Goal: Contribute content: Contribute content

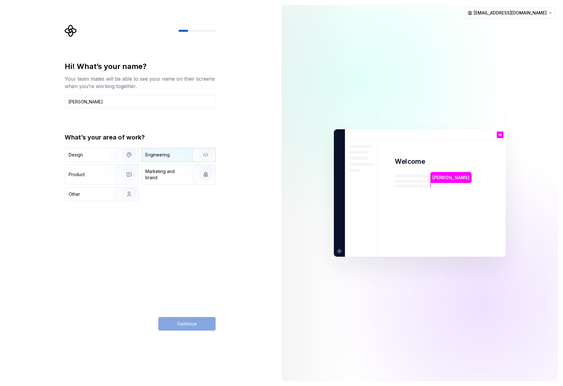
type input "[PERSON_NAME]"
type button "Design"
click at [128, 155] on img "button" at bounding box center [124, 154] width 39 height 41
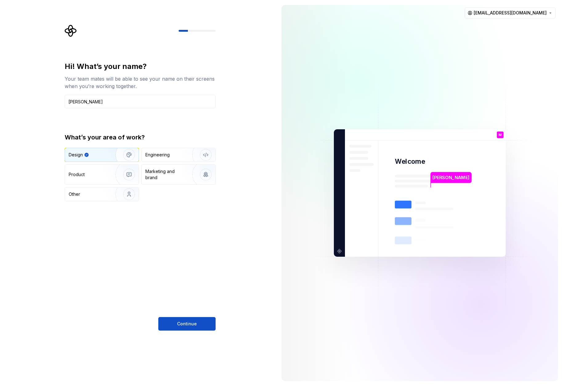
click at [239, 135] on div "Hi! What’s your name? Your team mates will be able to see your name on their sc…" at bounding box center [138, 193] width 277 height 386
click at [196, 327] on button "Continue" at bounding box center [186, 324] width 57 height 14
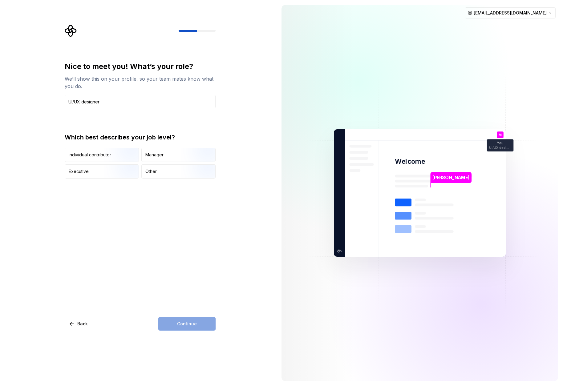
type input "UI/UX designer"
drag, startPoint x: 121, startPoint y: 202, endPoint x: 112, endPoint y: 193, distance: 12.6
click at [121, 202] on div "Nice to meet you! What’s your role? We’ll show this on your profile, so your te…" at bounding box center [140, 196] width 151 height 269
click at [113, 157] on img "button" at bounding box center [123, 162] width 39 height 41
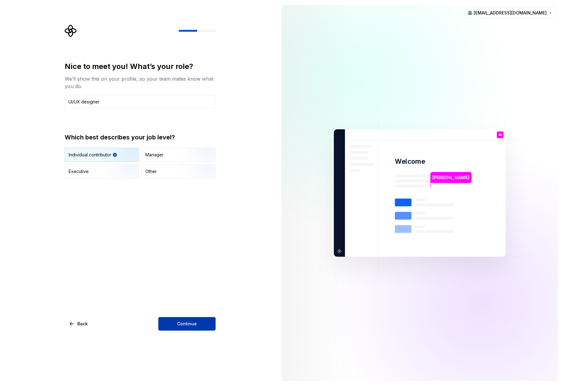
click at [200, 324] on button "Continue" at bounding box center [186, 324] width 57 height 14
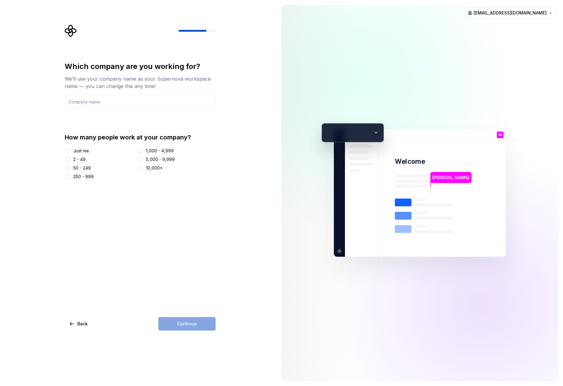
click at [79, 160] on div "2 - 49" at bounding box center [79, 159] width 12 height 6
click at [70, 160] on button "2 - 49" at bounding box center [67, 159] width 5 height 5
click at [187, 322] on div "Continue" at bounding box center [186, 324] width 57 height 14
click at [99, 107] on input "text" at bounding box center [140, 102] width 151 height 14
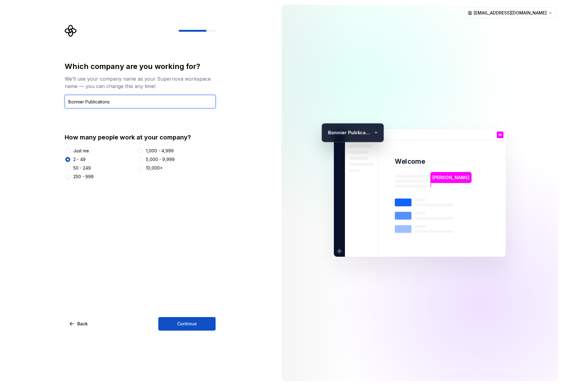
type input "Bonnier Publications"
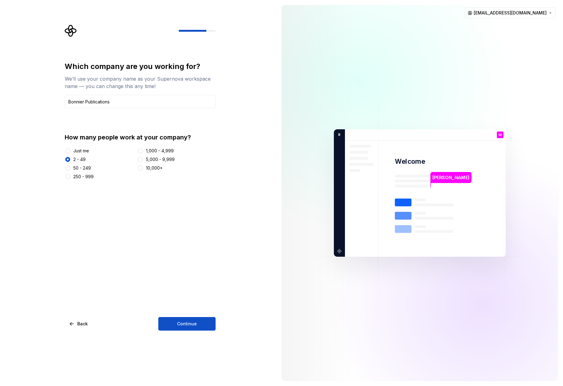
click at [153, 228] on div "Which company are you working for? We’ll use your company name as your Supernov…" at bounding box center [140, 196] width 151 height 269
click at [188, 324] on span "Continue" at bounding box center [187, 324] width 20 height 6
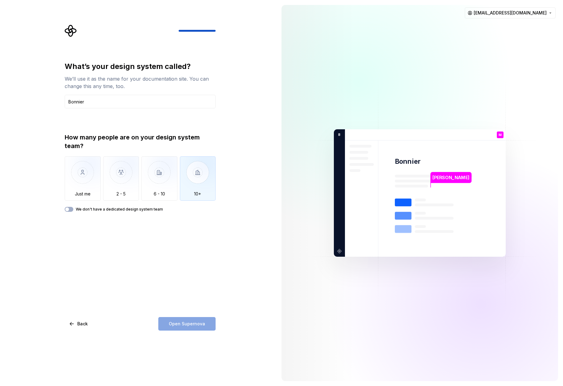
type input "Bonnier"
click at [199, 183] on img "button" at bounding box center [198, 176] width 36 height 41
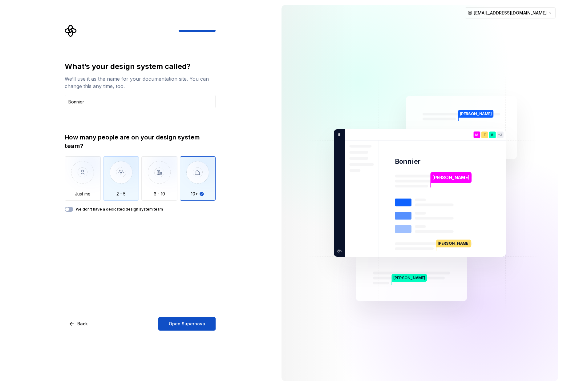
click at [125, 180] on img "button" at bounding box center [121, 176] width 36 height 41
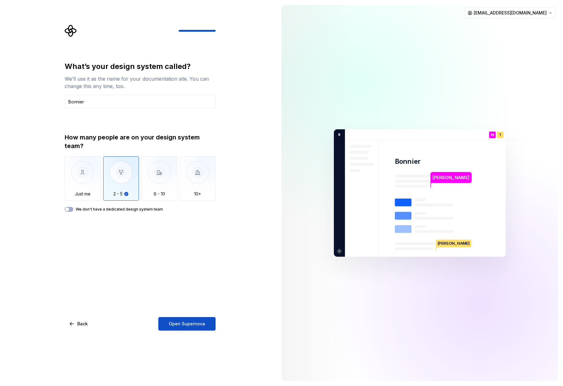
click at [110, 224] on div "What’s your design system called? We’ll use it as the name for your documentati…" at bounding box center [140, 196] width 151 height 269
click at [192, 322] on span "Open Supernova" at bounding box center [187, 324] width 36 height 6
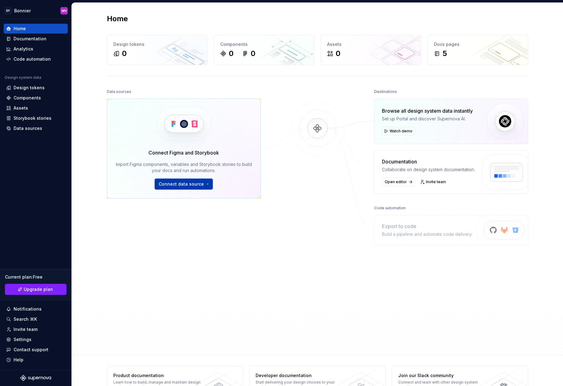
click at [206, 183] on button "Connect data source" at bounding box center [184, 184] width 58 height 11
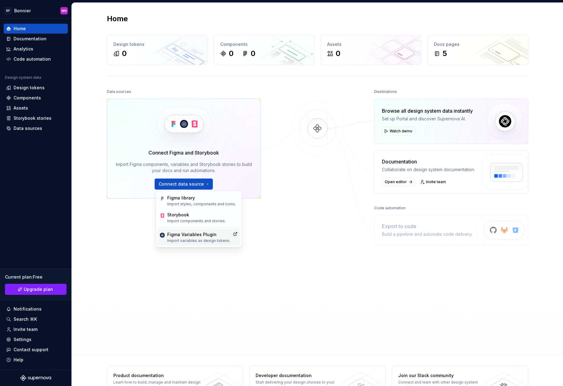
click at [204, 236] on div "Figma Variables Plugin" at bounding box center [198, 235] width 63 height 6
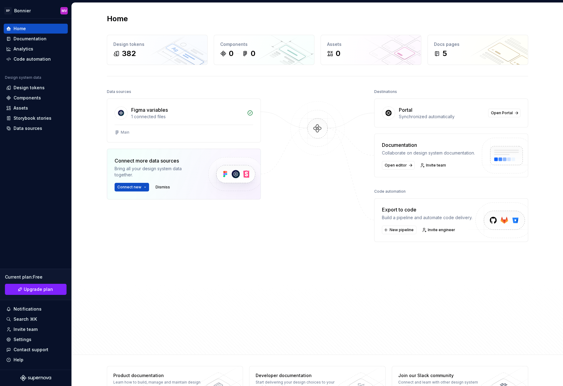
click at [294, 288] on div at bounding box center [318, 203] width 62 height 232
click at [171, 48] on div "Design tokens 382" at bounding box center [157, 50] width 100 height 30
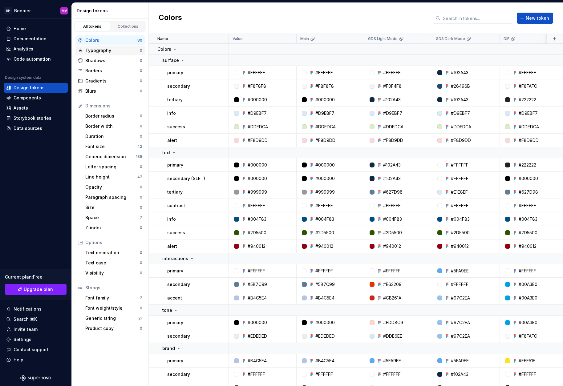
click at [125, 52] on div "Typography" at bounding box center [112, 50] width 55 height 6
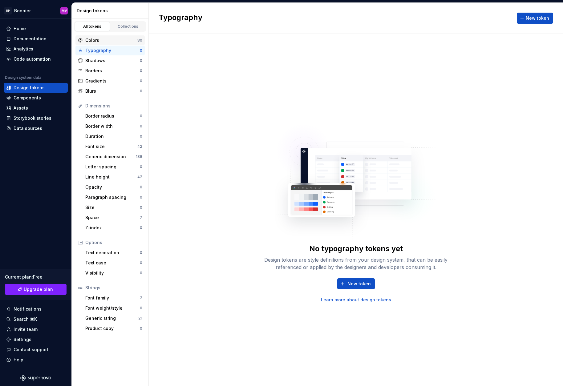
click at [113, 42] on div "Colors" at bounding box center [111, 40] width 52 height 6
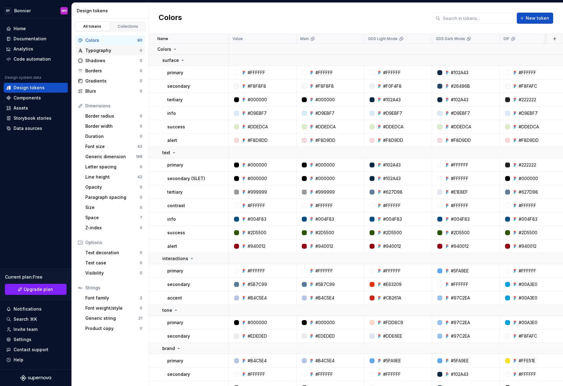
click at [121, 51] on div "Typography" at bounding box center [112, 50] width 55 height 6
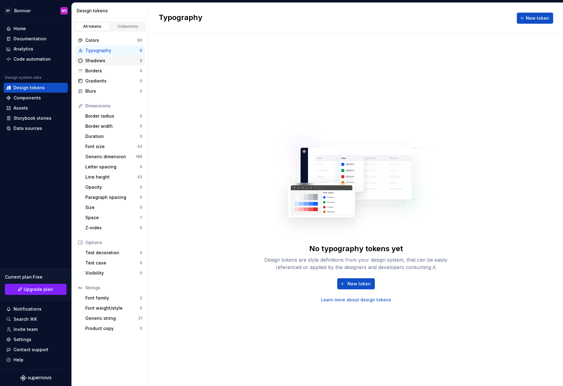
click at [120, 62] on div "Shadows" at bounding box center [112, 61] width 55 height 6
click at [120, 69] on div "Borders" at bounding box center [112, 71] width 55 height 6
click at [120, 81] on div "Gradients" at bounding box center [112, 81] width 55 height 6
click at [120, 91] on div "Blurs" at bounding box center [112, 91] width 55 height 6
click at [119, 115] on div "Border radius" at bounding box center [112, 116] width 55 height 6
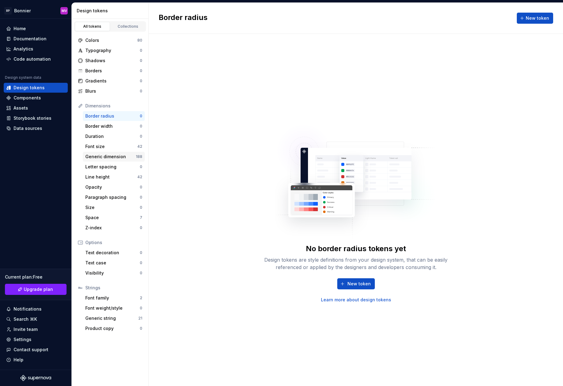
click at [120, 160] on div "Generic dimension 188" at bounding box center [114, 157] width 62 height 10
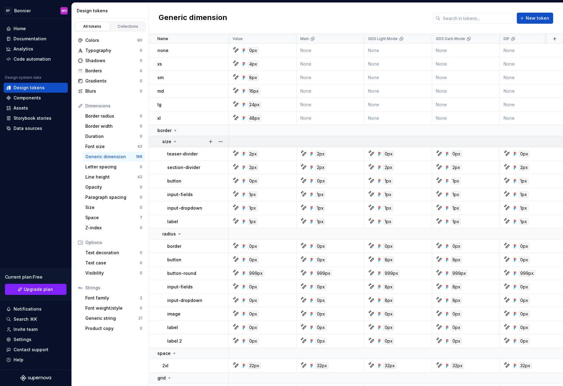
click at [184, 142] on div "size" at bounding box center [195, 142] width 66 height 6
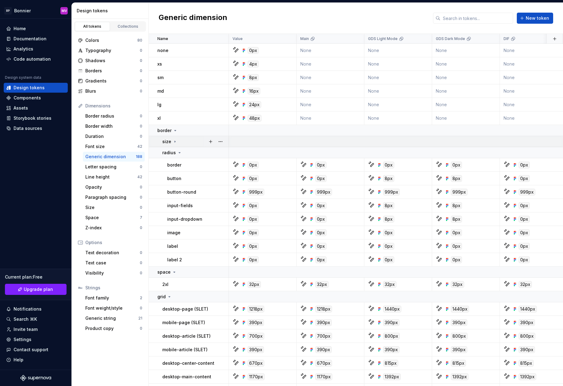
click at [184, 142] on div "size" at bounding box center [195, 142] width 66 height 6
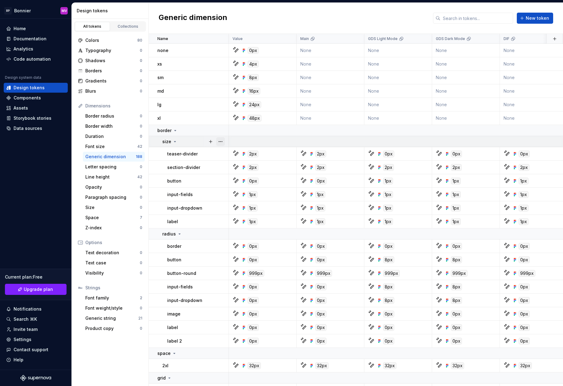
click at [221, 141] on button "button" at bounding box center [220, 141] width 9 height 9
click at [162, 127] on html "BP Bonnier MV Home Documentation Analytics Code automation Design system data D…" at bounding box center [281, 193] width 563 height 386
click at [106, 71] on div "Borders" at bounding box center [112, 71] width 55 height 6
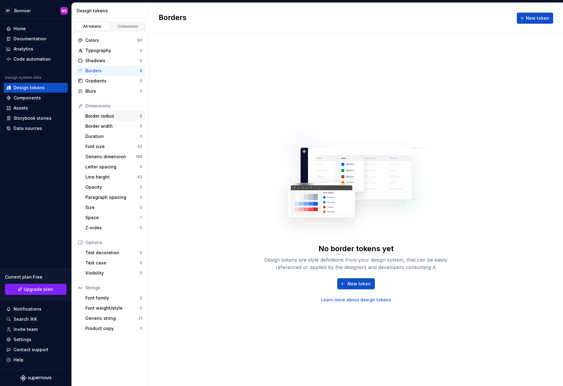
click at [101, 115] on div "Border radius" at bounding box center [112, 116] width 55 height 6
click at [114, 156] on div "Generic dimension" at bounding box center [110, 157] width 51 height 6
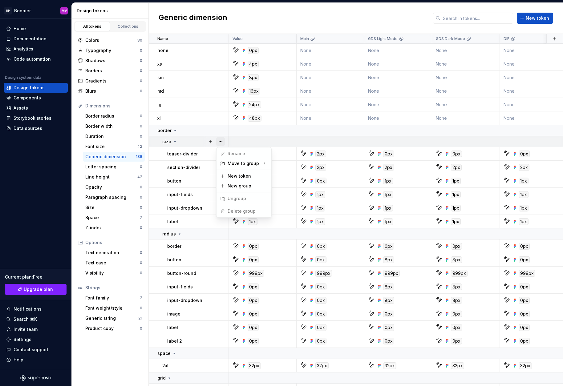
click at [223, 142] on button "button" at bounding box center [220, 141] width 9 height 9
click at [172, 139] on html "BP Bonnier MV Home Documentation Analytics Code automation Design system data D…" at bounding box center [281, 193] width 563 height 386
click at [218, 232] on button "button" at bounding box center [220, 234] width 9 height 9
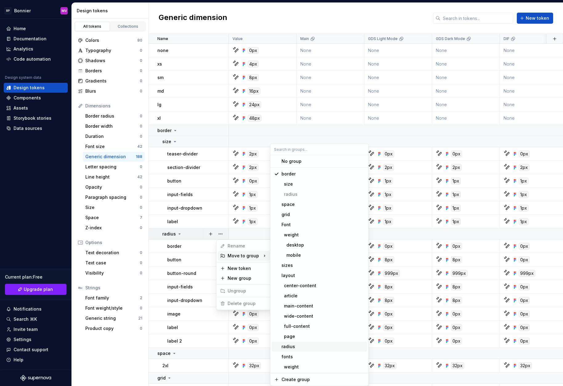
click at [311, 344] on div "radius" at bounding box center [323, 347] width 83 height 6
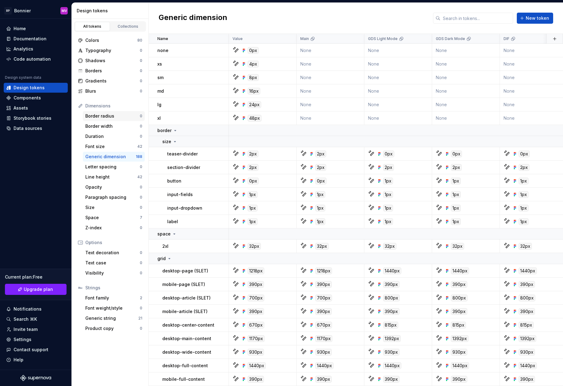
click at [129, 116] on div "Border radius" at bounding box center [112, 116] width 55 height 6
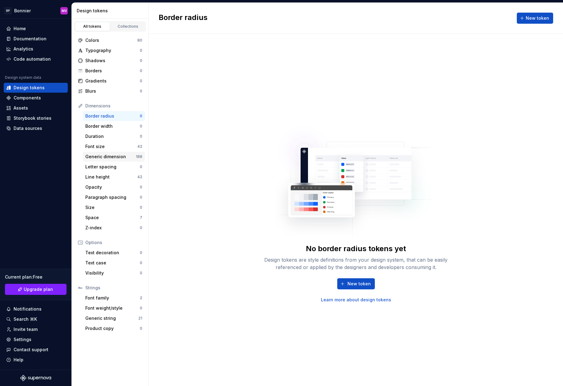
click at [116, 152] on div "Generic dimension 188" at bounding box center [114, 157] width 62 height 10
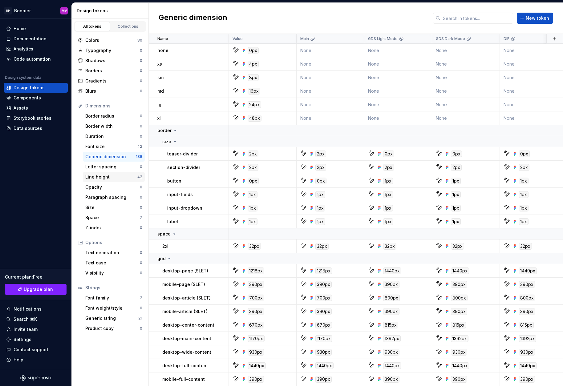
click at [117, 176] on div "Line height" at bounding box center [111, 177] width 52 height 6
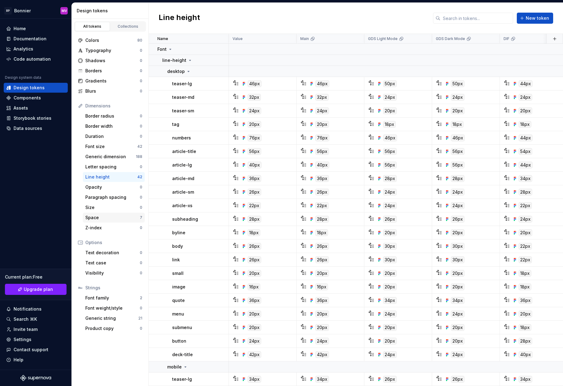
click at [115, 216] on div "Space" at bounding box center [112, 218] width 55 height 6
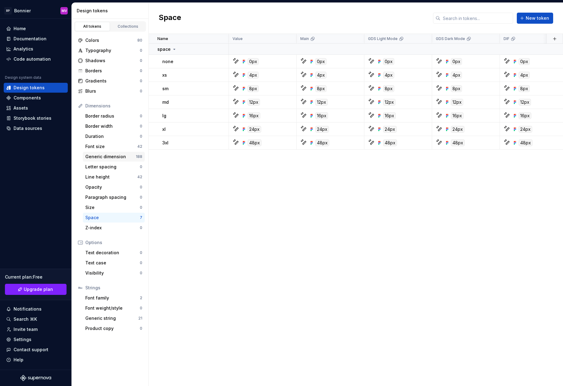
click at [123, 152] on div "Generic dimension 188" at bounding box center [114, 157] width 62 height 10
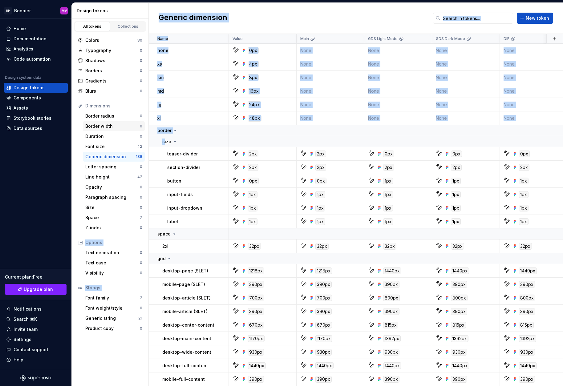
drag, startPoint x: 164, startPoint y: 141, endPoint x: 125, endPoint y: 127, distance: 41.1
click at [125, 127] on div "Design tokens All tokens Collections Colors 80 Typography 0 Shadows 0 Borders 0…" at bounding box center [317, 194] width 491 height 383
click at [222, 141] on button "button" at bounding box center [220, 141] width 9 height 9
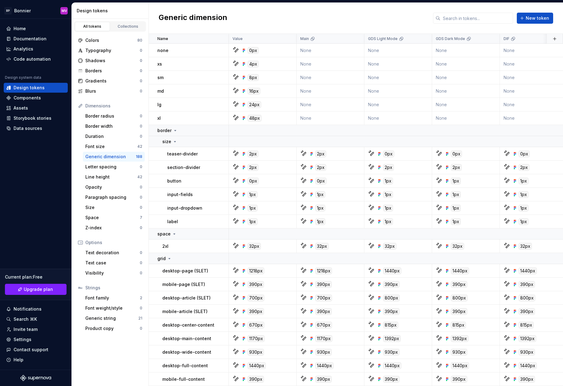
click at [106, 204] on html "BP Bonnier MV Home Documentation Analytics Code automation Design system data D…" at bounding box center [281, 193] width 563 height 386
click at [108, 148] on div "Font size" at bounding box center [111, 147] width 52 height 6
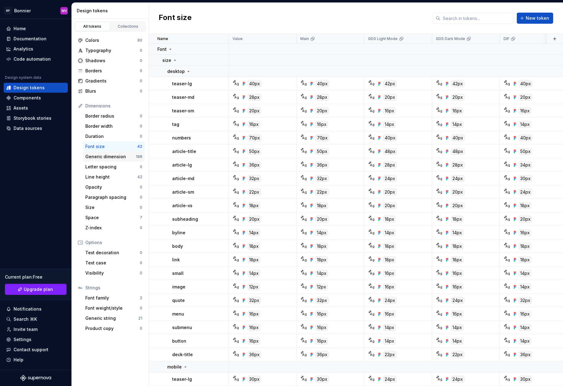
click at [111, 160] on div "Generic dimension 188" at bounding box center [114, 157] width 62 height 10
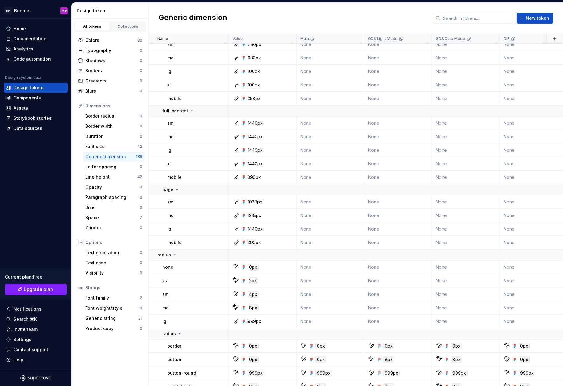
scroll to position [2427, 0]
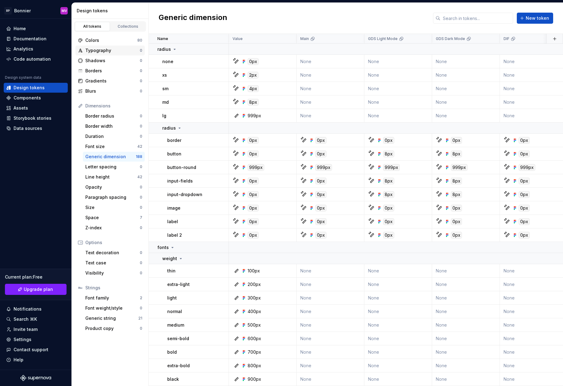
click at [119, 48] on div "Typography" at bounding box center [112, 50] width 55 height 6
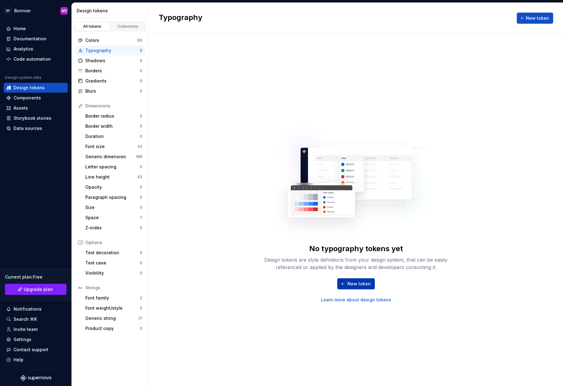
click at [361, 286] on span "New token" at bounding box center [358, 284] width 23 height 6
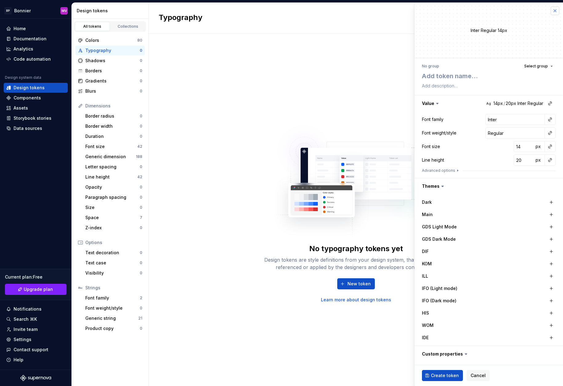
click at [555, 12] on button "button" at bounding box center [555, 10] width 9 height 9
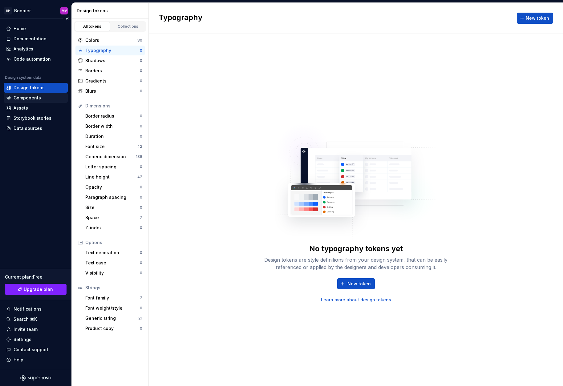
click at [33, 97] on div "Components" at bounding box center [27, 98] width 27 height 6
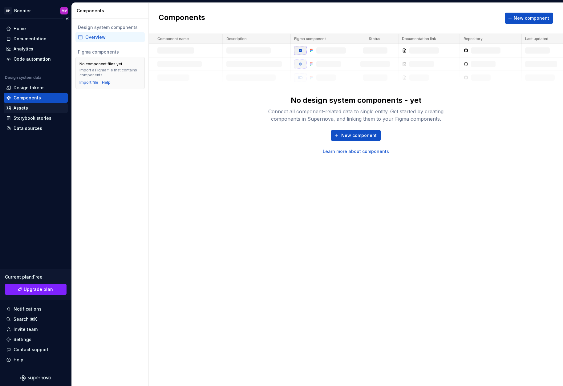
click at [33, 108] on div "Assets" at bounding box center [35, 108] width 59 height 6
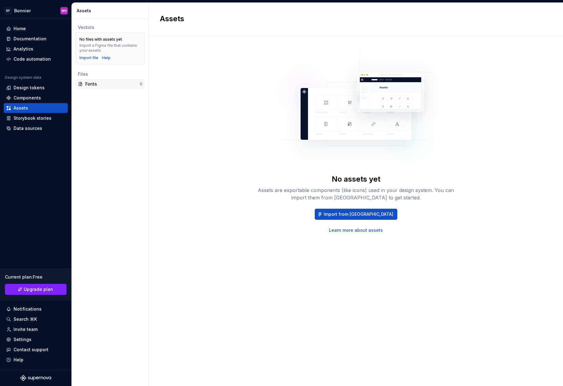
click at [109, 82] on div "Fonts" at bounding box center [112, 84] width 55 height 6
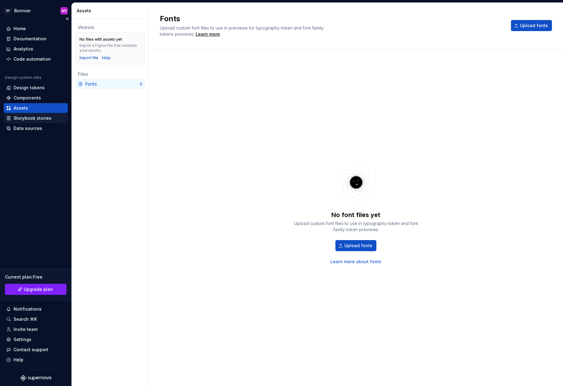
click at [47, 119] on div "Storybook stories" at bounding box center [33, 118] width 38 height 6
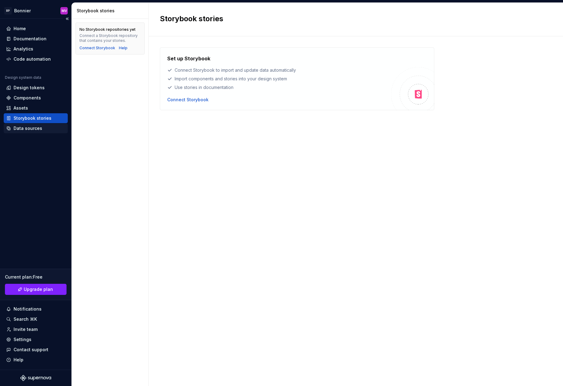
click at [39, 126] on div "Data sources" at bounding box center [28, 128] width 29 height 6
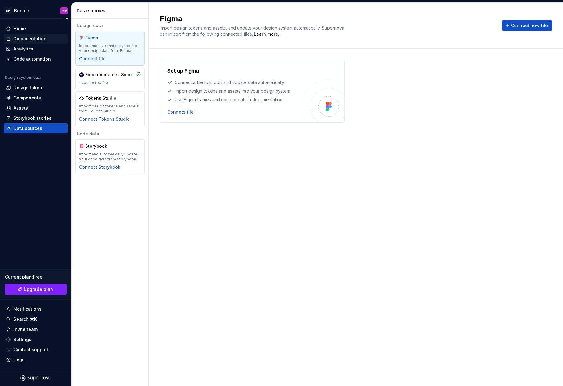
click at [36, 40] on div "Documentation" at bounding box center [30, 39] width 33 height 6
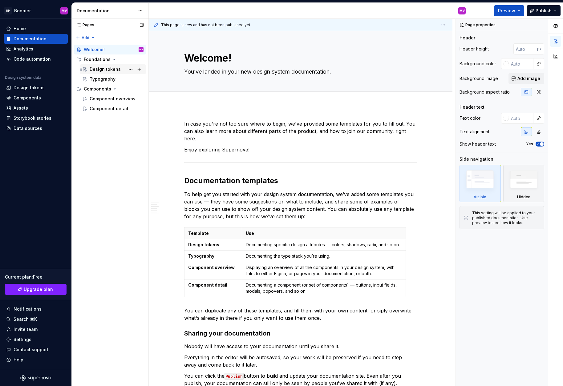
click at [119, 69] on div "Design tokens" at bounding box center [105, 69] width 31 height 6
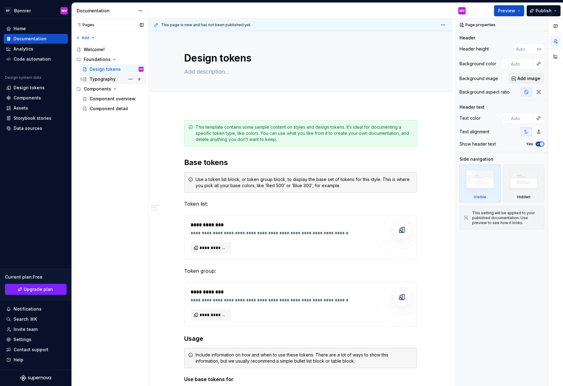
click at [115, 81] on div "Typography" at bounding box center [117, 79] width 54 height 9
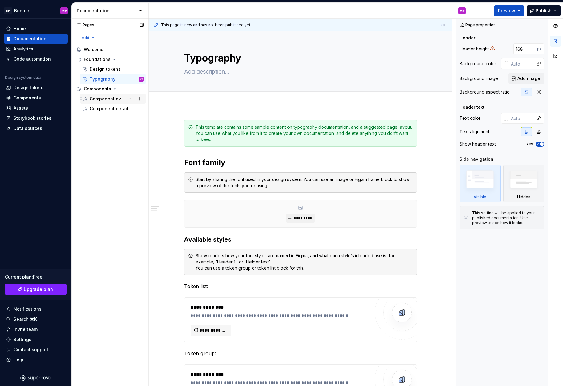
click at [111, 97] on div "Component overview" at bounding box center [107, 99] width 35 height 6
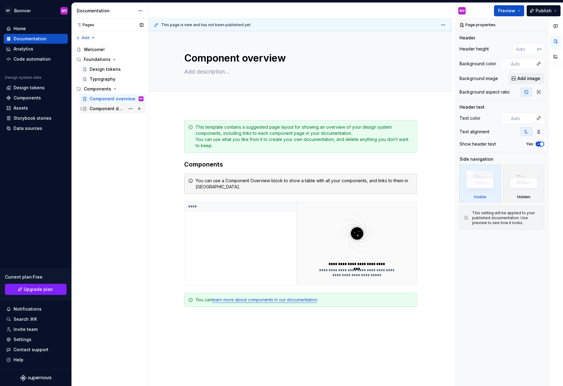
click at [110, 108] on div "Component detail" at bounding box center [107, 109] width 35 height 6
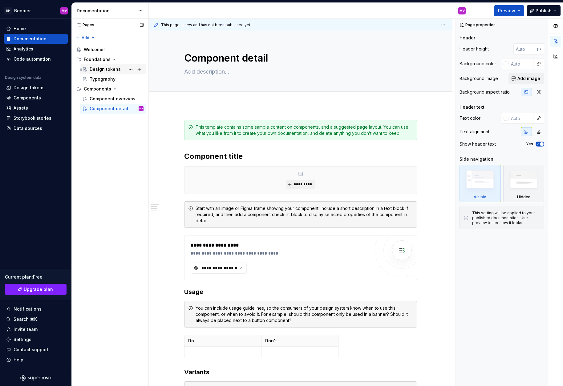
click at [104, 67] on div "Design tokens" at bounding box center [105, 69] width 31 height 6
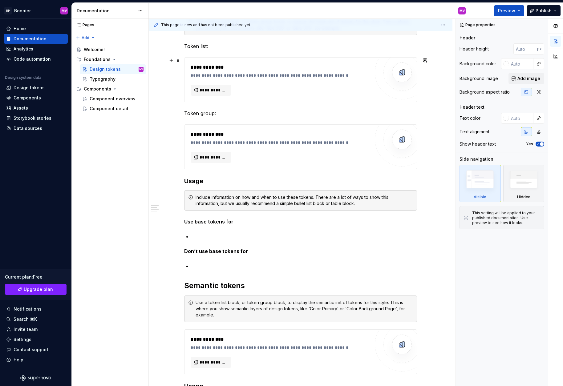
scroll to position [79, 0]
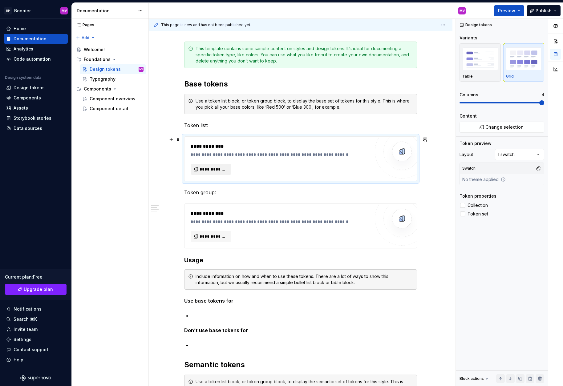
click at [215, 168] on span "**********" at bounding box center [214, 169] width 28 height 6
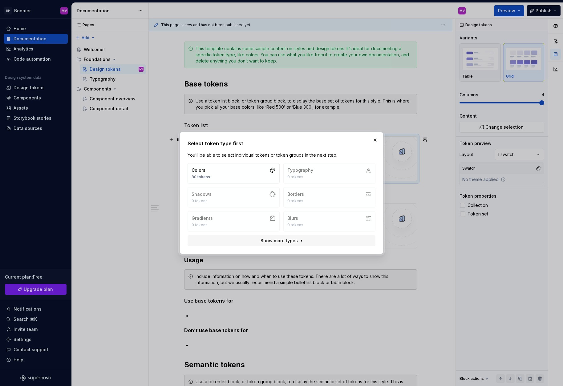
click at [215, 168] on button "Colors 80 tokens" at bounding box center [234, 173] width 92 height 20
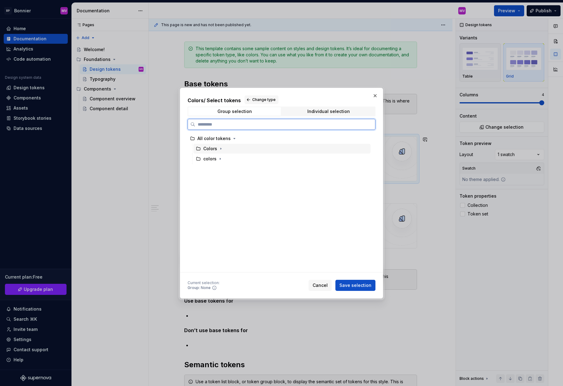
click at [227, 148] on div "Colors" at bounding box center [281, 149] width 177 height 10
click at [221, 148] on icon "button" at bounding box center [221, 149] width 1 height 2
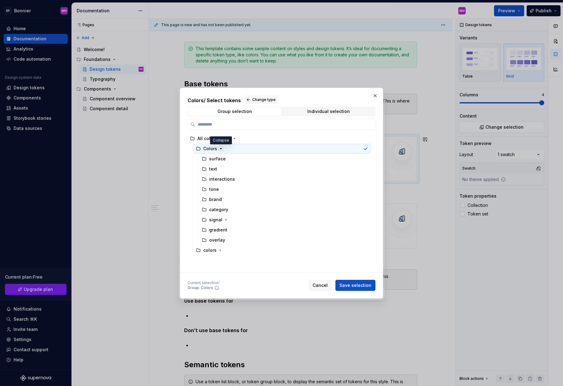
click at [221, 148] on icon "button" at bounding box center [221, 148] width 2 height 1
click at [220, 159] on icon "button" at bounding box center [220, 159] width 1 height 2
click at [220, 158] on icon "button" at bounding box center [220, 158] width 5 height 5
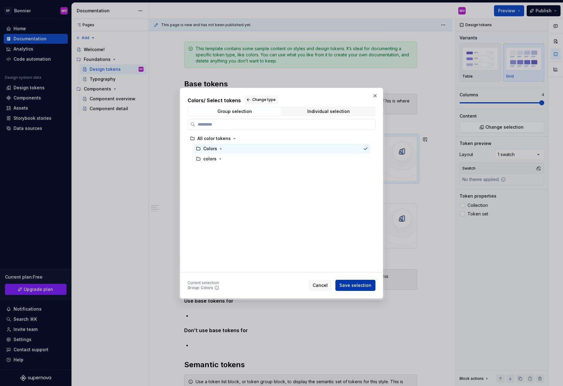
click at [363, 284] on span "Save selection" at bounding box center [355, 285] width 32 height 6
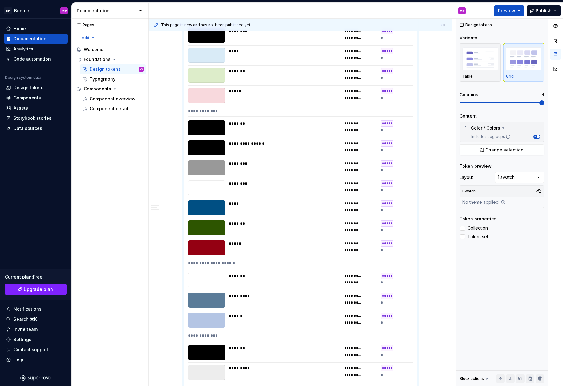
scroll to position [233, 0]
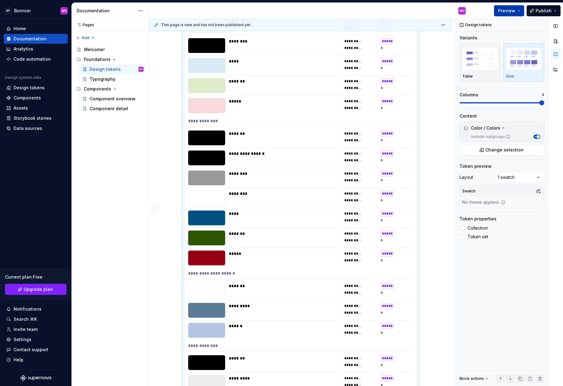
click at [504, 11] on span "Preview" at bounding box center [506, 11] width 17 height 6
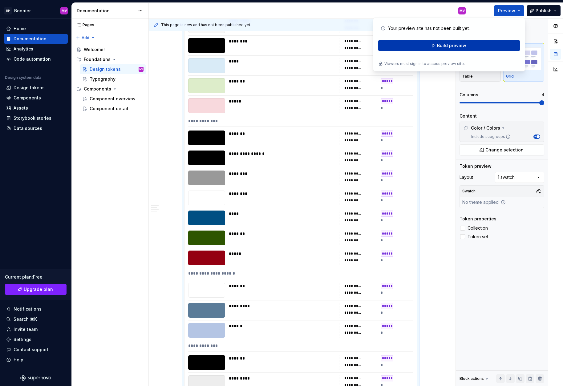
click at [472, 46] on button "Build preview" at bounding box center [449, 45] width 142 height 11
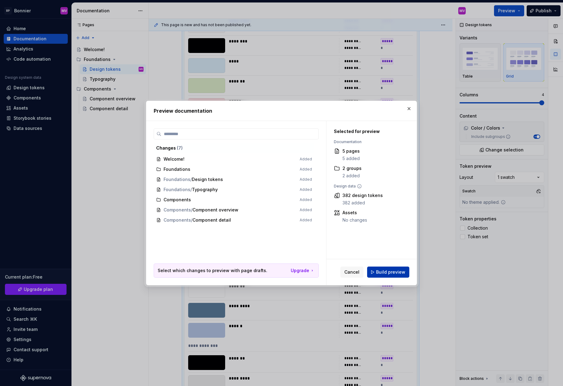
click at [391, 272] on span "Build preview" at bounding box center [390, 272] width 29 height 6
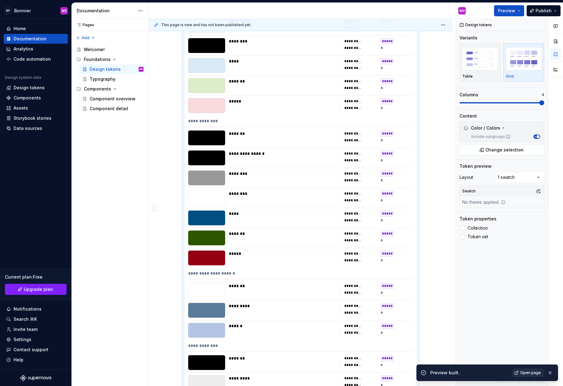
click at [537, 373] on span "Open page" at bounding box center [530, 373] width 21 height 5
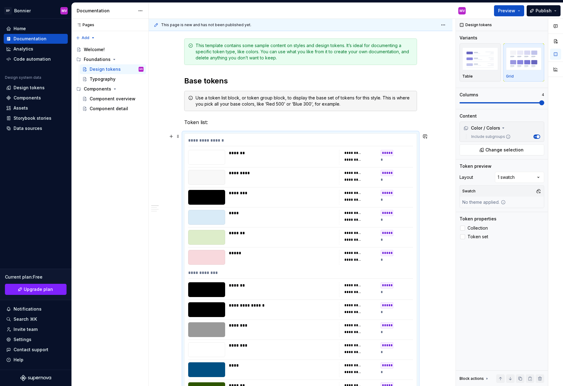
scroll to position [0, 0]
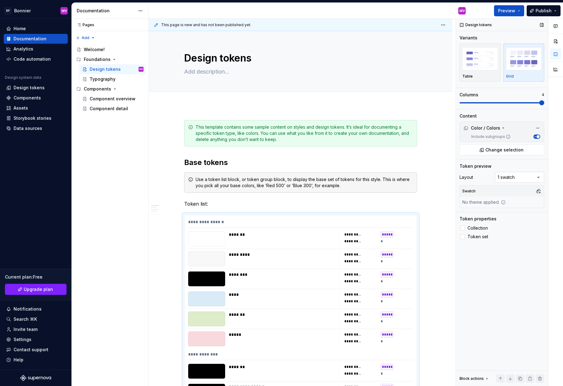
click at [532, 175] on div "Comments Open comments No comments yet Select ‘Comment’ from the block context …" at bounding box center [509, 203] width 107 height 368
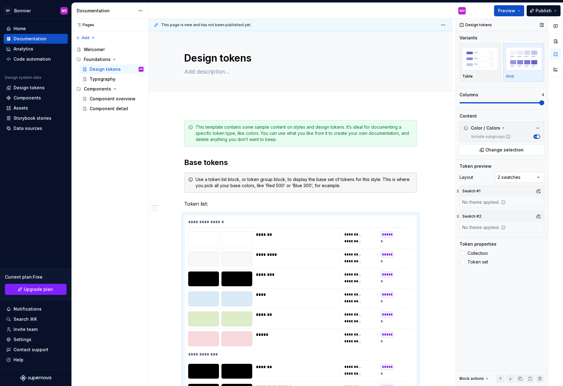
click at [528, 174] on div "Comments Open comments No comments yet Select ‘Comment’ from the block context …" at bounding box center [509, 203] width 107 height 368
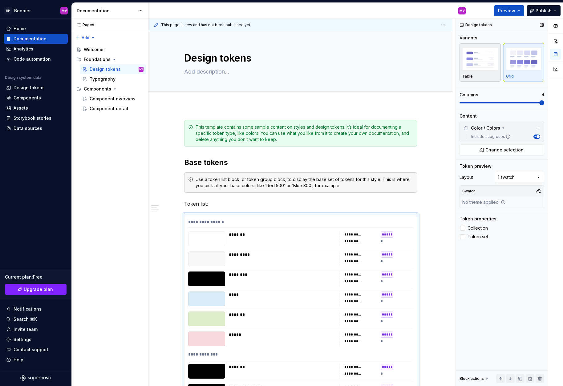
click at [477, 52] on img "button" at bounding box center [480, 58] width 36 height 22
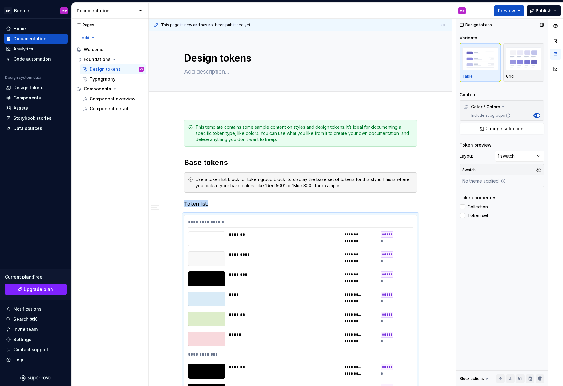
scroll to position [196, 0]
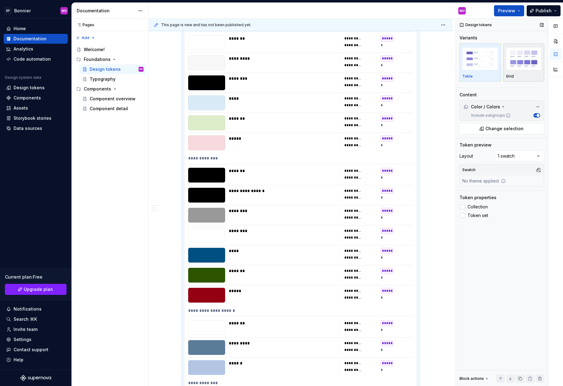
click at [516, 59] on img "button" at bounding box center [524, 58] width 36 height 22
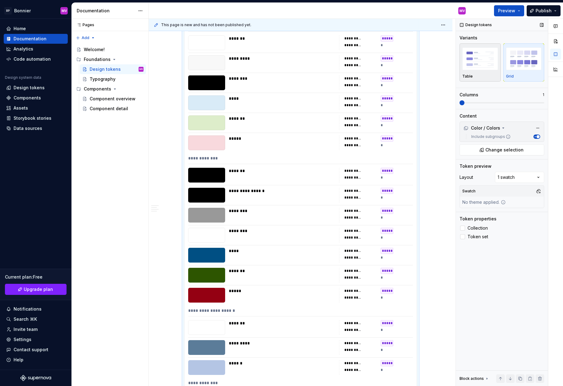
click at [488, 63] on img "button" at bounding box center [480, 58] width 36 height 22
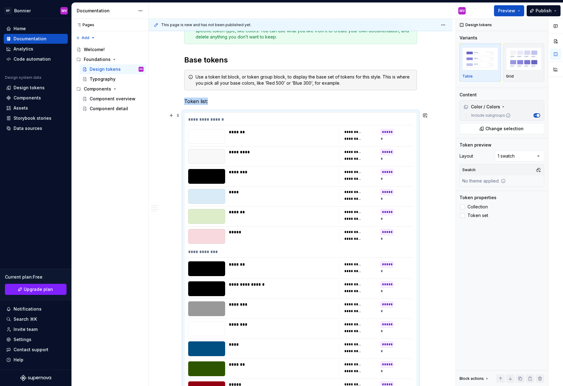
scroll to position [0, 0]
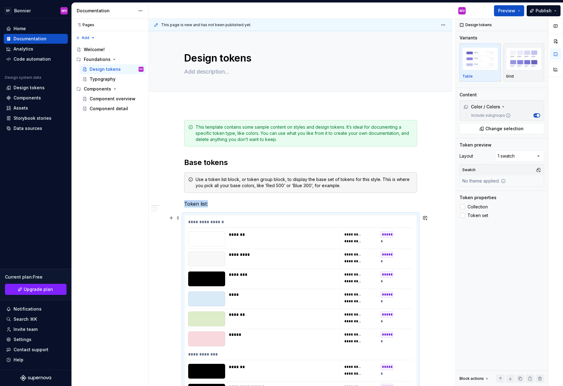
click at [259, 239] on div "*******" at bounding box center [282, 239] width 107 height 15
click at [520, 62] on img "button" at bounding box center [524, 58] width 36 height 22
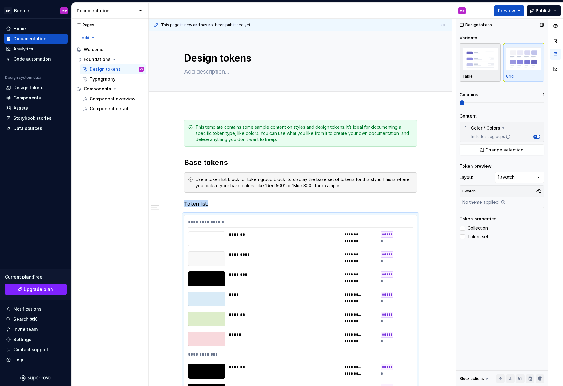
click at [485, 58] on img "button" at bounding box center [480, 58] width 36 height 22
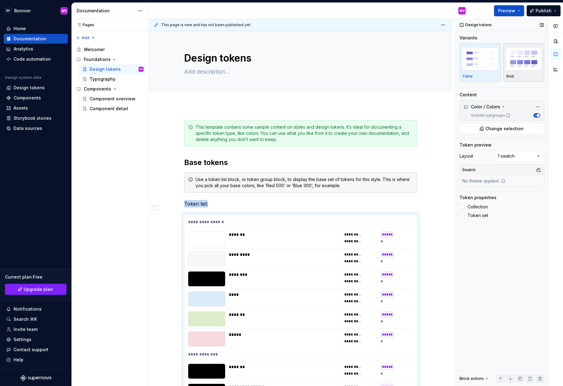
click at [523, 62] on img "button" at bounding box center [524, 58] width 36 height 22
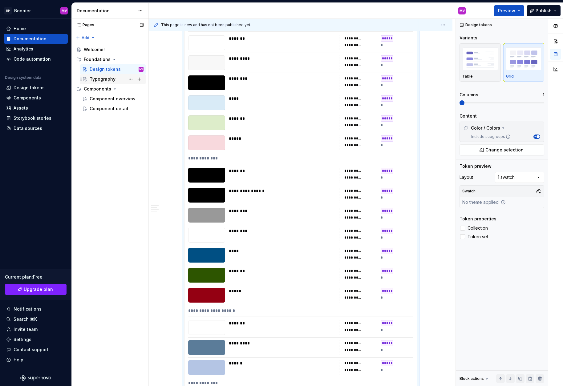
click at [111, 80] on div "Typography" at bounding box center [103, 79] width 26 height 6
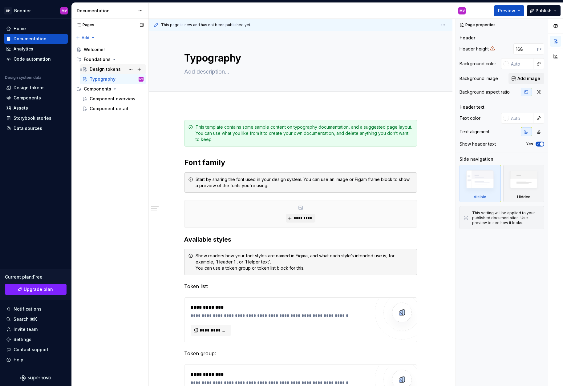
click at [112, 68] on div "Design tokens" at bounding box center [105, 69] width 31 height 6
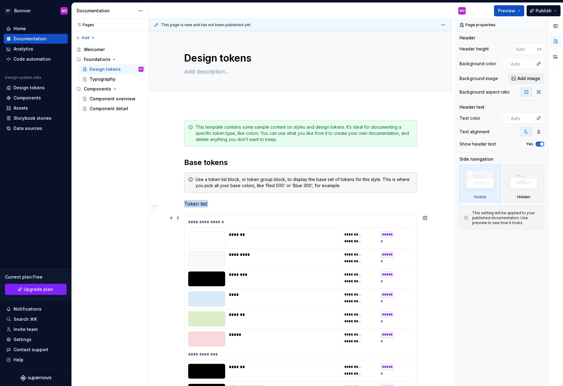
click at [278, 274] on div "********" at bounding box center [282, 275] width 107 height 6
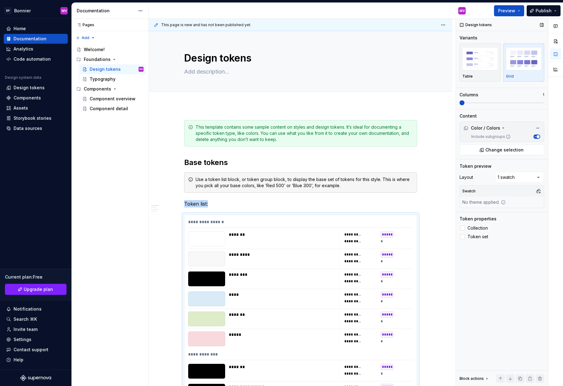
scroll to position [196, 0]
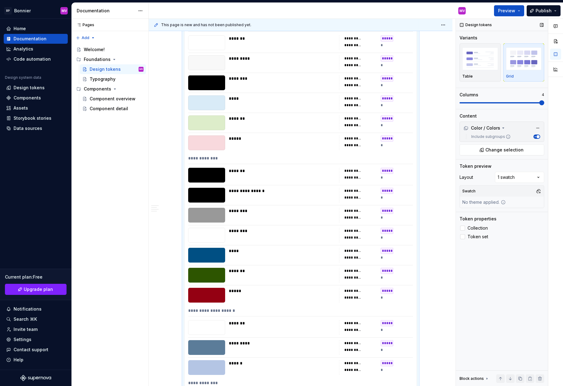
click at [544, 105] on span at bounding box center [541, 102] width 5 height 5
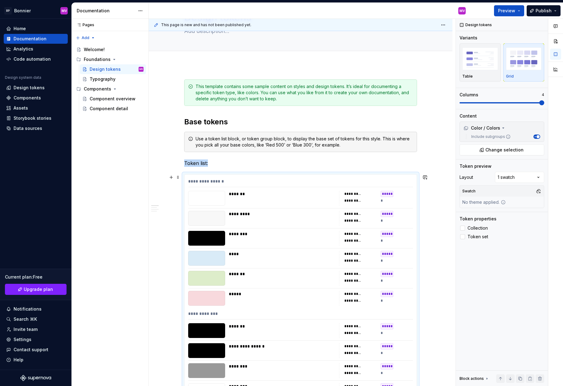
scroll to position [42, 0]
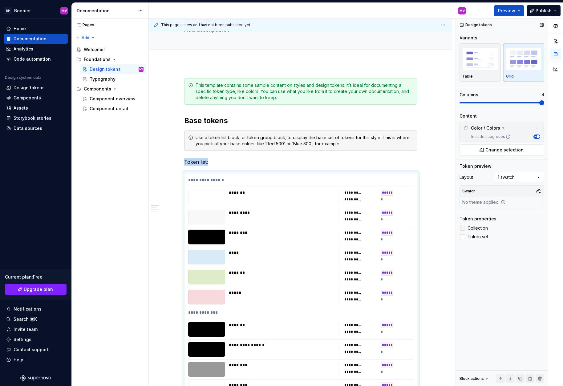
click at [482, 228] on span "Collection" at bounding box center [478, 228] width 20 height 5
click at [479, 229] on span "Collection" at bounding box center [478, 228] width 20 height 5
click at [479, 226] on span "Collection" at bounding box center [478, 228] width 20 height 5
click at [479, 237] on span "Token set" at bounding box center [478, 236] width 21 height 5
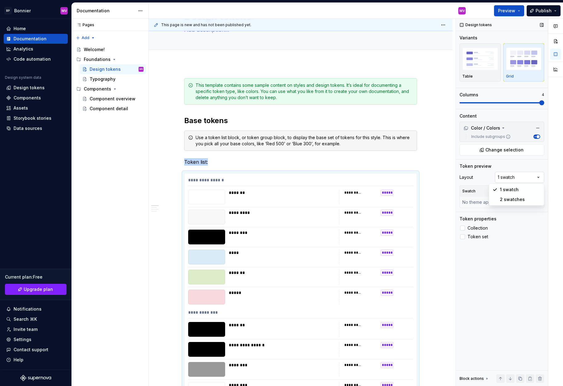
click at [529, 179] on div "Comments Open comments No comments yet Select ‘Comment’ from the block context …" at bounding box center [509, 203] width 107 height 368
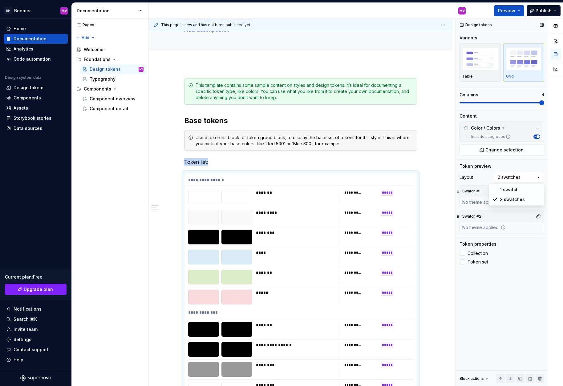
click at [528, 178] on div "Comments Open comments No comments yet Select ‘Comment’ from the block context …" at bounding box center [509, 203] width 107 height 368
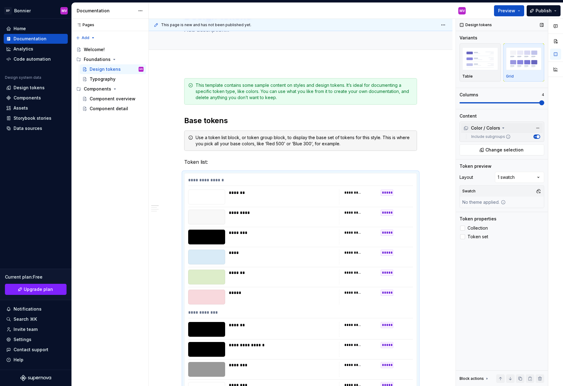
click at [507, 129] on div "Color / Colors" at bounding box center [502, 128] width 82 height 10
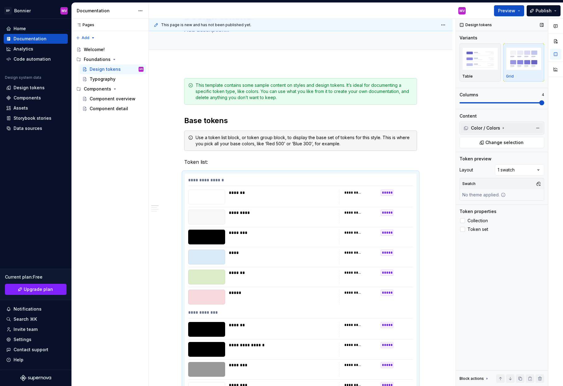
click at [507, 129] on div "Color / Colors" at bounding box center [502, 128] width 82 height 10
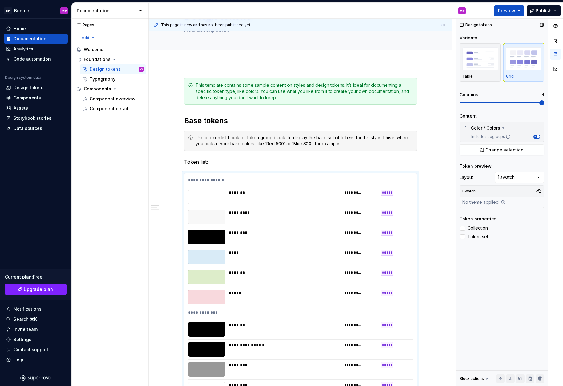
click at [505, 157] on div "Design tokens Variants Table Grid Columns 4 Content Color / Colors Include subg…" at bounding box center [502, 203] width 92 height 368
click at [506, 151] on span "Change selection" at bounding box center [504, 150] width 38 height 6
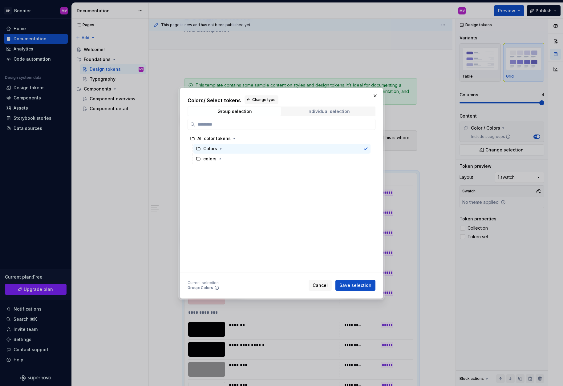
click at [339, 113] on div "Individual selection" at bounding box center [328, 111] width 43 height 5
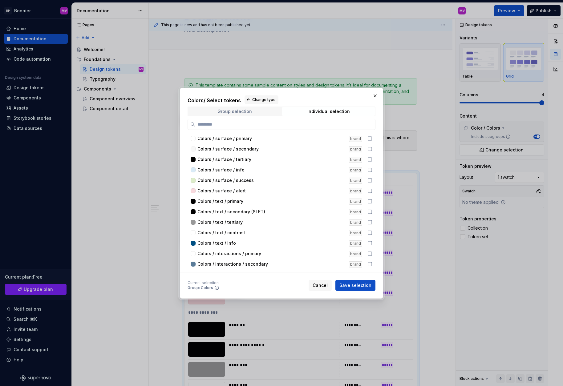
click at [255, 108] on span "Group selection" at bounding box center [234, 111] width 93 height 9
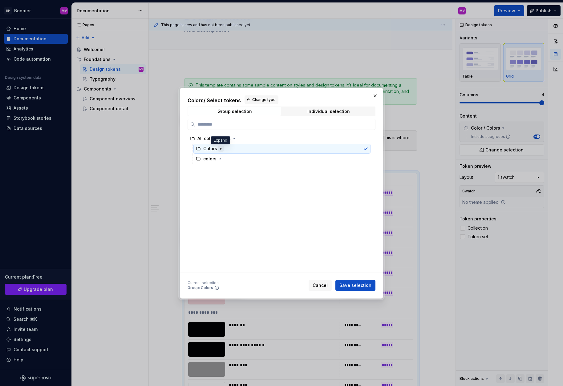
click at [221, 148] on icon "button" at bounding box center [220, 148] width 5 height 5
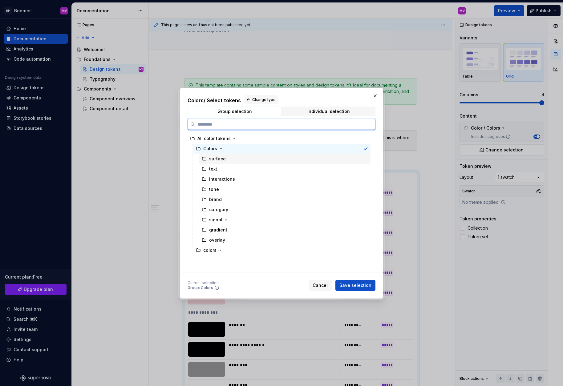
click at [217, 159] on div "surface" at bounding box center [217, 159] width 17 height 6
click at [224, 167] on div "text" at bounding box center [284, 169] width 171 height 10
click at [228, 158] on div "surface" at bounding box center [284, 159] width 171 height 10
click at [238, 179] on div "interactions" at bounding box center [284, 179] width 171 height 10
click at [249, 158] on div "surface" at bounding box center [284, 159] width 171 height 10
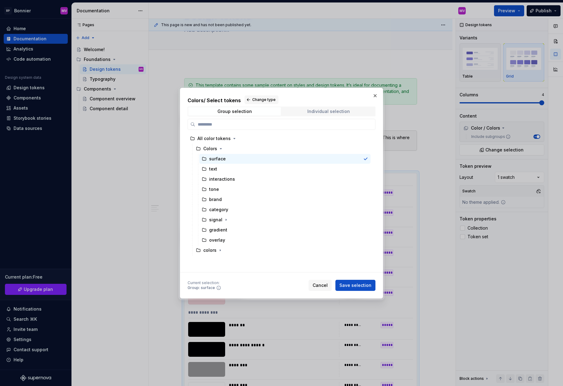
click at [313, 112] on div "Individual selection" at bounding box center [328, 111] width 43 height 5
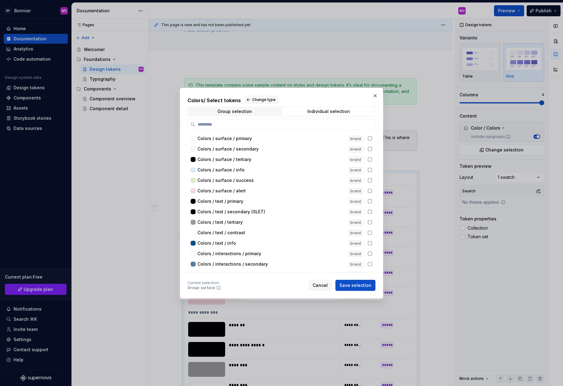
click at [233, 117] on div "Colors / Select tokens Change type Group selection Individual selection Colors …" at bounding box center [282, 183] width 188 height 177
click at [233, 114] on span "Group selection" at bounding box center [234, 111] width 93 height 9
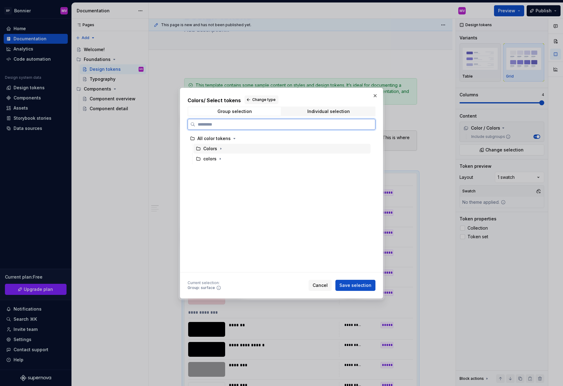
click at [262, 148] on div "Colors" at bounding box center [281, 149] width 177 height 10
click at [219, 149] on icon "button" at bounding box center [220, 148] width 5 height 5
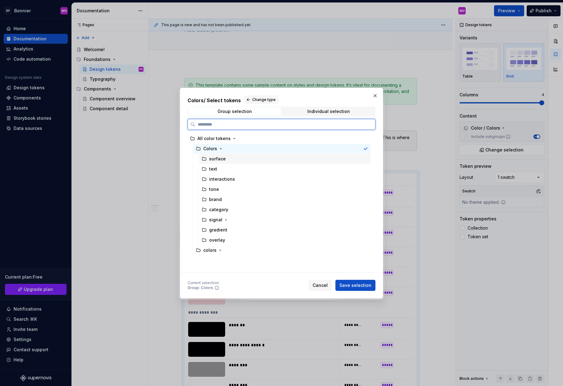
click at [253, 160] on div "surface" at bounding box center [284, 159] width 171 height 10
click at [262, 172] on div "text" at bounding box center [284, 169] width 171 height 10
click at [264, 158] on div "surface" at bounding box center [284, 159] width 171 height 10
click at [250, 167] on div "text" at bounding box center [284, 169] width 171 height 10
click at [256, 159] on div "surface" at bounding box center [284, 159] width 171 height 10
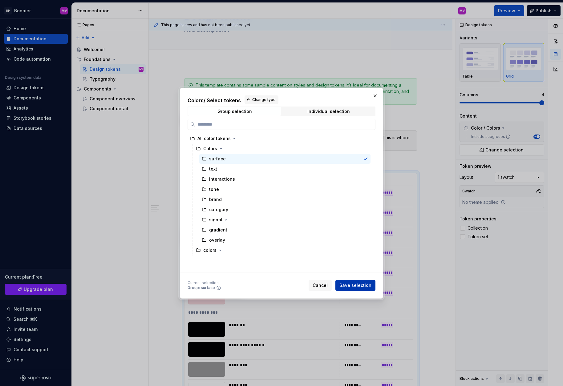
click at [369, 287] on span "Save selection" at bounding box center [355, 285] width 32 height 6
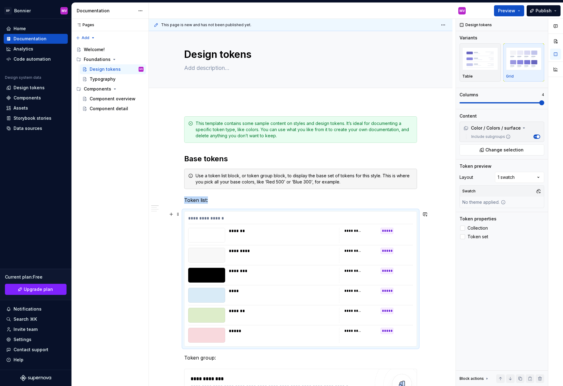
scroll to position [0, 0]
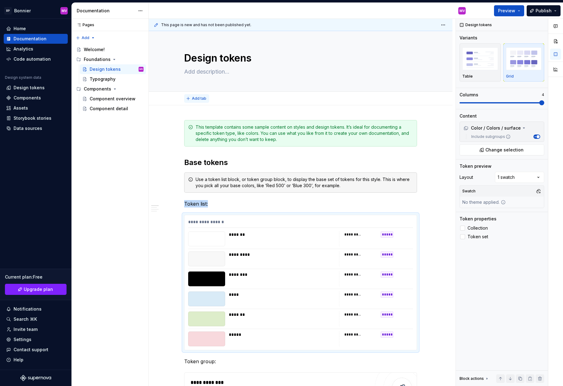
click at [201, 98] on span "Add tab" at bounding box center [199, 98] width 14 height 5
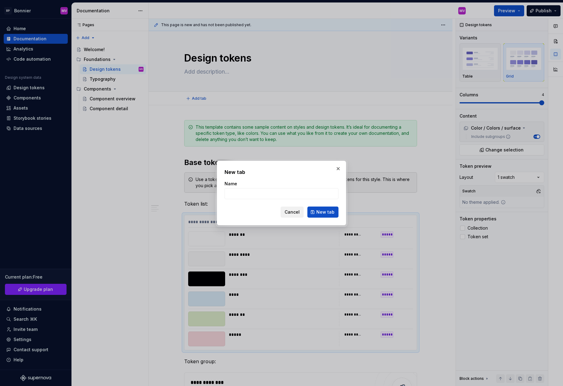
click at [297, 214] on span "Cancel" at bounding box center [292, 212] width 15 height 6
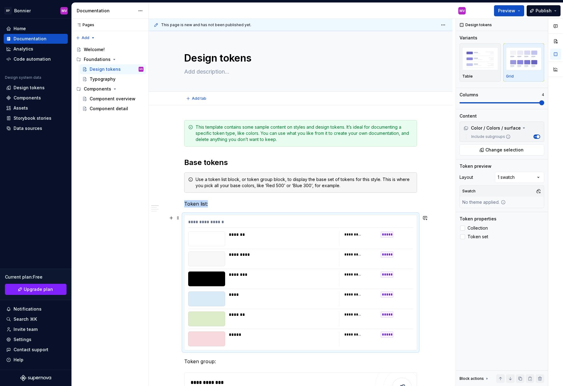
click at [293, 245] on div "*******" at bounding box center [282, 239] width 107 height 15
click at [201, 222] on div "**********" at bounding box center [300, 223] width 225 height 9
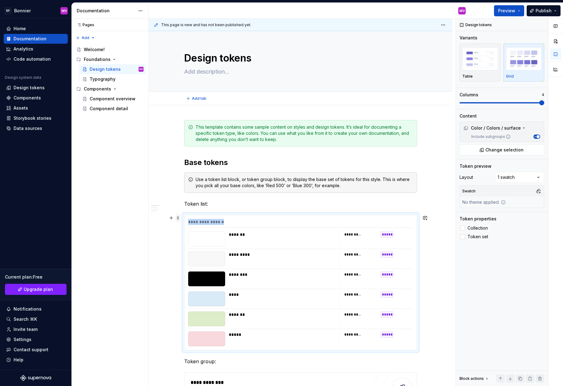
click at [180, 220] on span at bounding box center [178, 217] width 5 height 6
click at [209, 225] on div "**********" at bounding box center [300, 223] width 225 height 9
click at [240, 176] on div "Use a token list block, or token group block, to display the base set of tokens…" at bounding box center [300, 182] width 233 height 20
click at [225, 233] on div at bounding box center [206, 239] width 37 height 15
click at [486, 102] on span at bounding box center [488, 102] width 5 height 5
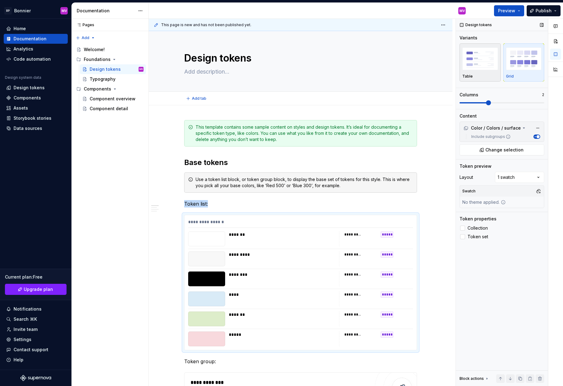
click at [491, 72] on div "Table" at bounding box center [480, 62] width 36 height 33
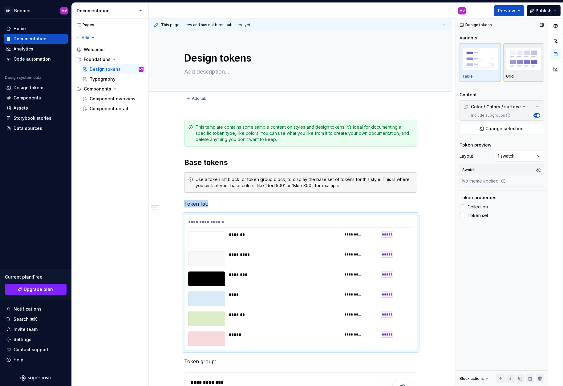
click at [544, 68] on button "Grid" at bounding box center [523, 62] width 41 height 38
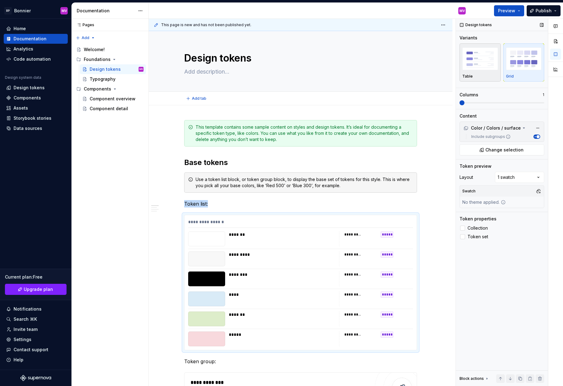
click at [485, 63] on img "button" at bounding box center [480, 58] width 36 height 22
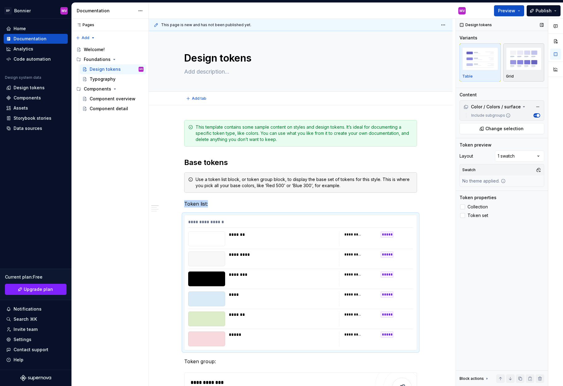
click at [523, 63] on img "button" at bounding box center [524, 58] width 36 height 22
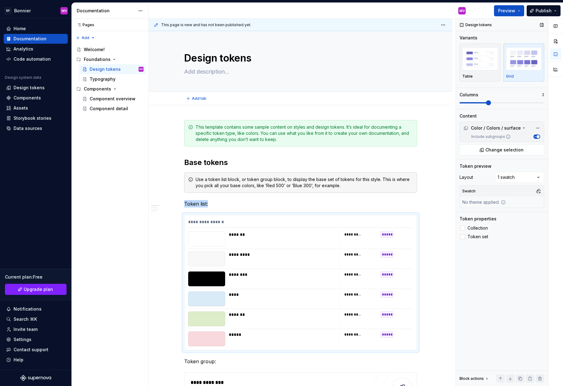
click at [486, 101] on span at bounding box center [488, 102] width 5 height 5
click at [449, 203] on div "**********" at bounding box center [302, 203] width 307 height 368
click at [363, 277] on div "**********" at bounding box center [360, 275] width 33 height 6
click at [535, 192] on button "button" at bounding box center [538, 191] width 9 height 9
click at [473, 215] on div "Suggestions" at bounding box center [475, 214] width 5 height 5
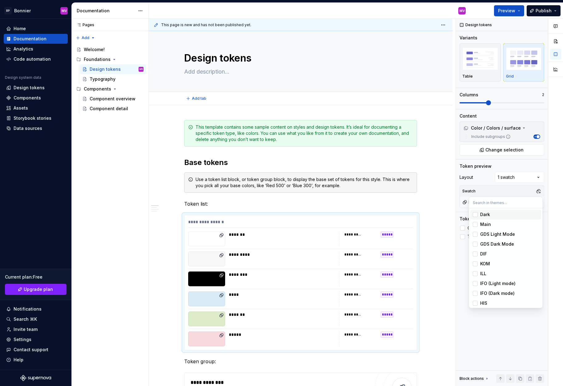
click at [476, 214] on div "Suggestions" at bounding box center [475, 214] width 5 height 5
click at [476, 224] on div "Suggestions" at bounding box center [475, 224] width 5 height 5
click at [476, 235] on div "Suggestions" at bounding box center [475, 234] width 5 height 5
click at [476, 256] on div "Suggestions" at bounding box center [475, 254] width 5 height 5
click at [477, 263] on div "Suggestions" at bounding box center [475, 263] width 5 height 5
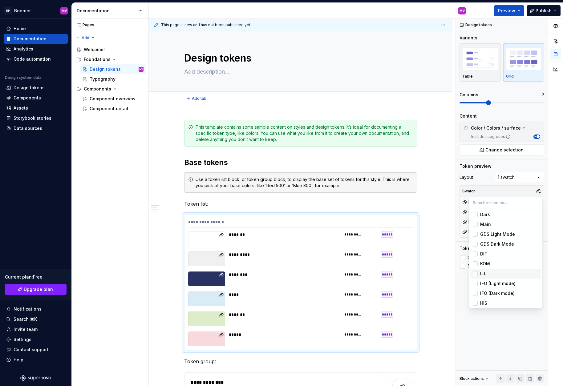
drag, startPoint x: 476, startPoint y: 272, endPoint x: 476, endPoint y: 277, distance: 4.6
click at [476, 273] on div "Suggestions" at bounding box center [475, 273] width 5 height 5
click at [475, 285] on div "Suggestions" at bounding box center [475, 283] width 5 height 5
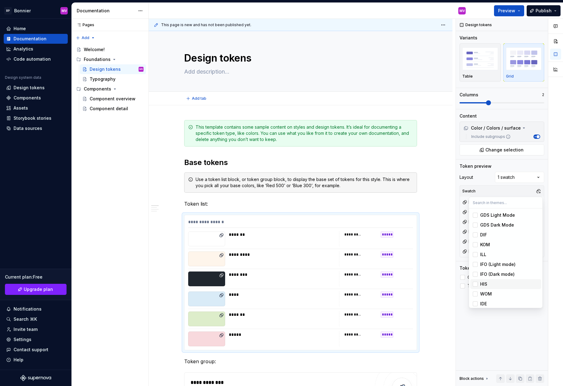
scroll to position [21, 0]
click at [475, 284] on div "Suggestions" at bounding box center [475, 282] width 5 height 5
click at [476, 291] on div "Suggestions" at bounding box center [475, 292] width 5 height 5
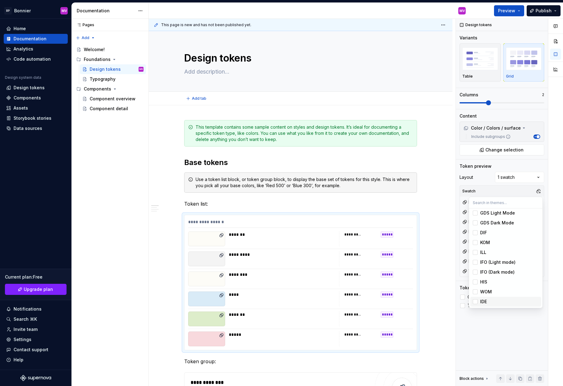
click at [476, 302] on div "Suggestions" at bounding box center [475, 301] width 5 height 5
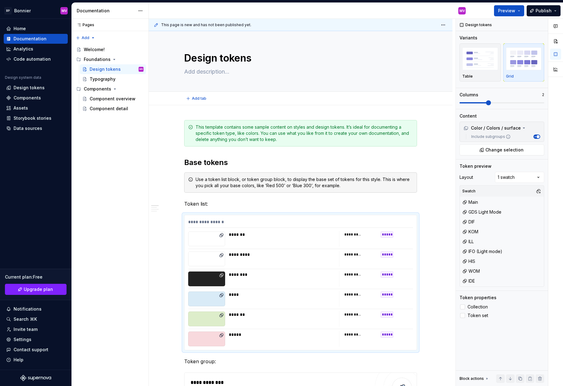
click at [472, 352] on div "Comments Open comments No comments yet Select ‘Comment’ from the block context …" at bounding box center [509, 203] width 107 height 368
click at [521, 9] on button "Preview" at bounding box center [509, 10] width 30 height 11
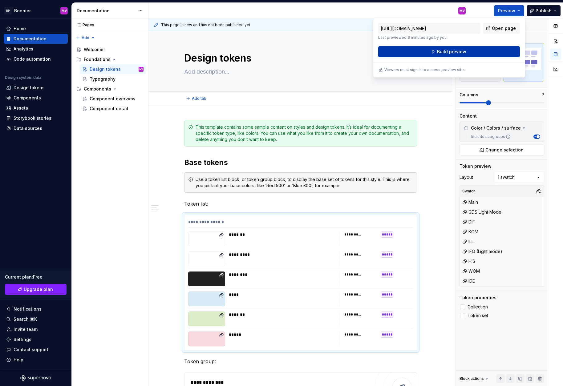
click at [487, 50] on button "Build preview" at bounding box center [449, 51] width 142 height 11
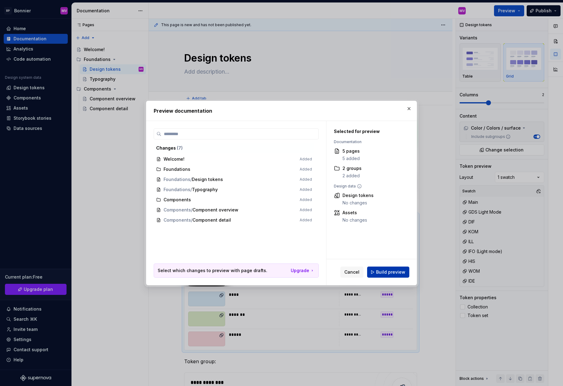
click at [391, 270] on span "Build preview" at bounding box center [390, 272] width 29 height 6
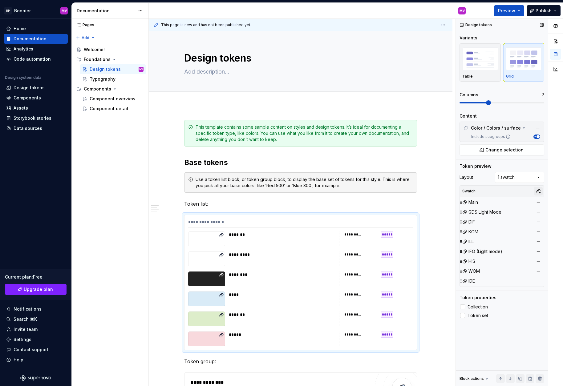
click at [536, 192] on button "button" at bounding box center [538, 191] width 9 height 9
click at [536, 192] on div "Comments Open comments No comments yet Select ‘Comment’ from the block context …" at bounding box center [509, 203] width 107 height 368
click at [518, 175] on div "Comments Open comments No comments yet Select ‘Comment’ from the block context …" at bounding box center [509, 203] width 107 height 368
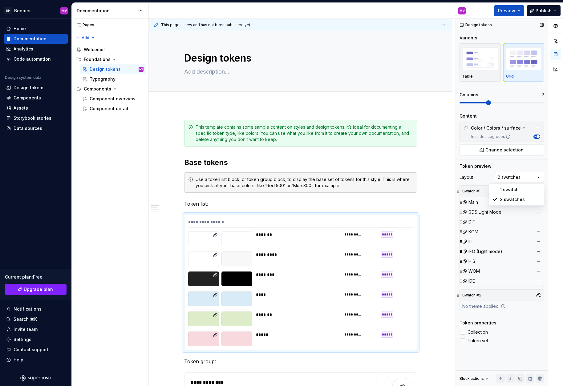
click at [513, 178] on div "Comments Open comments No comments yet Select ‘Comment’ from the block context …" at bounding box center [509, 203] width 107 height 368
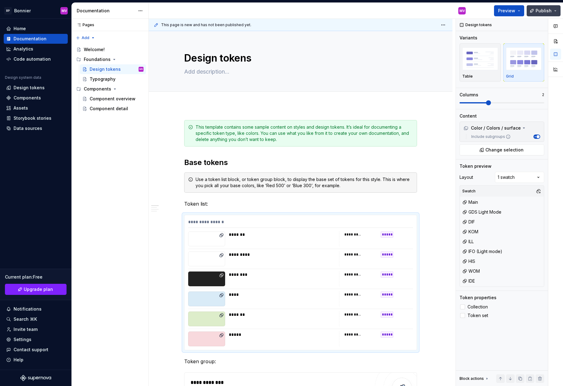
click at [555, 9] on button "Publish" at bounding box center [544, 10] width 34 height 11
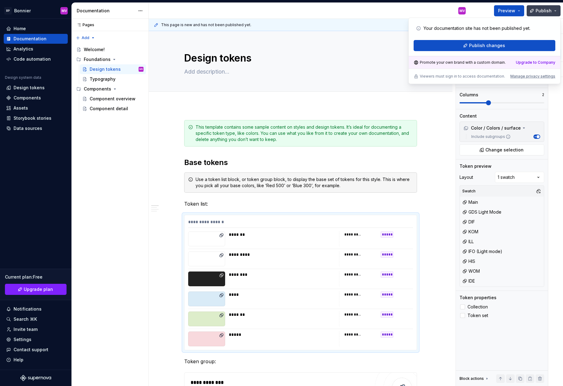
click at [555, 9] on button "Publish" at bounding box center [544, 10] width 34 height 11
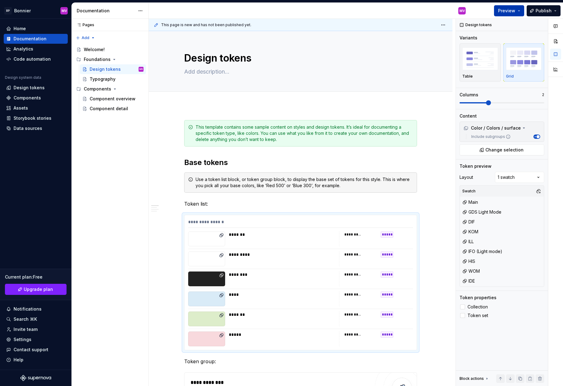
click at [521, 10] on button "Preview" at bounding box center [509, 10] width 30 height 11
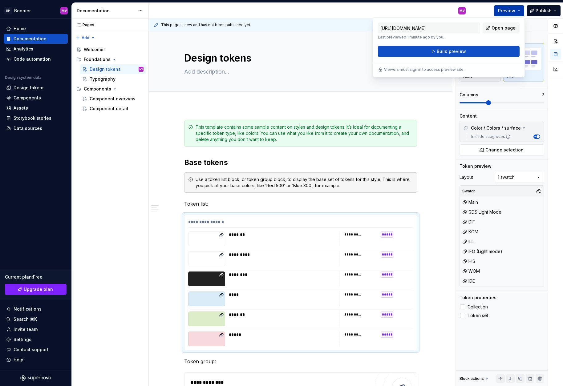
click at [521, 10] on button "Preview" at bounding box center [509, 10] width 30 height 11
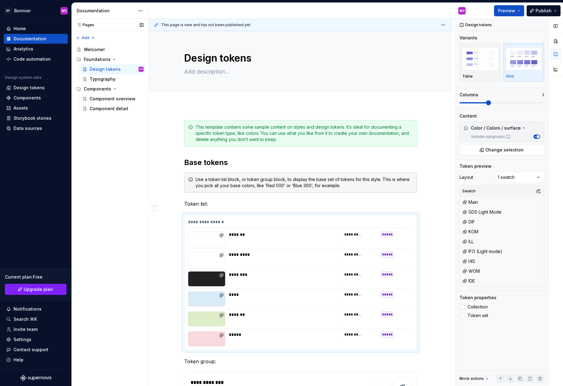
click at [122, 174] on div "Pages Pages Add Accessibility guide for tree Page tree. Navigate the tree with …" at bounding box center [109, 203] width 77 height 368
click at [34, 103] on div "Assets" at bounding box center [36, 108] width 64 height 10
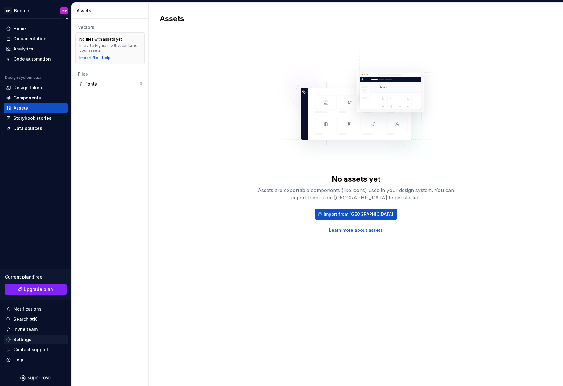
click at [31, 337] on div "Settings" at bounding box center [35, 340] width 59 height 6
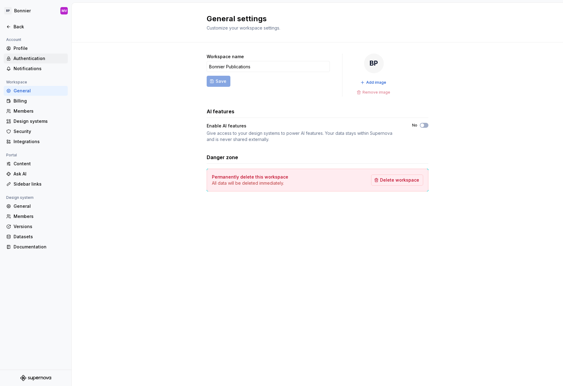
click at [41, 59] on div "Authentication" at bounding box center [40, 58] width 52 height 6
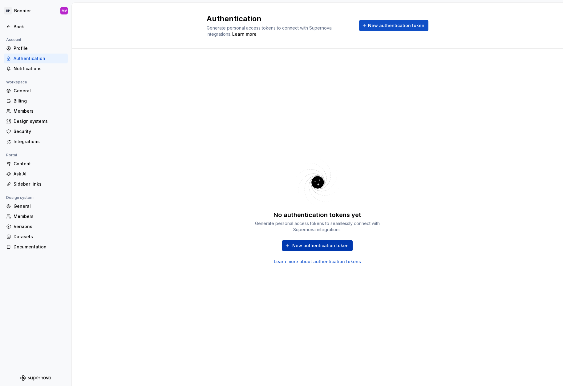
click at [337, 245] on span "New authentication token" at bounding box center [320, 246] width 56 height 6
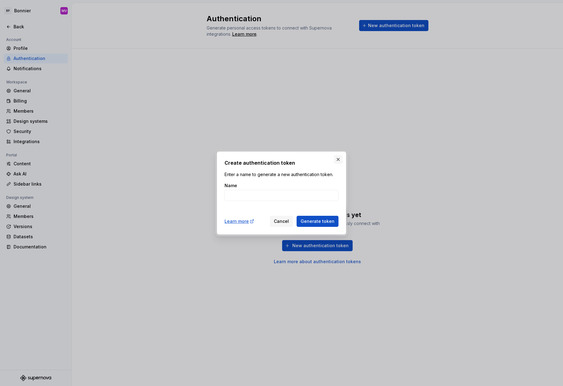
click at [338, 157] on button "button" at bounding box center [338, 159] width 9 height 9
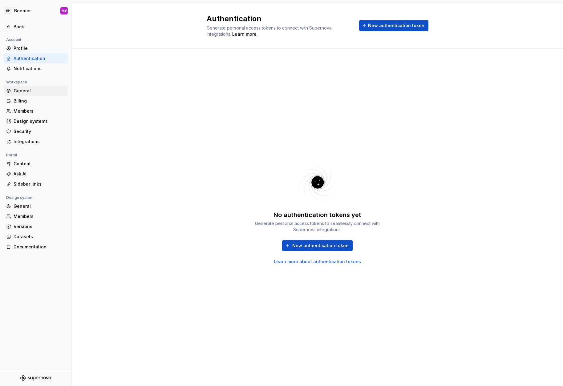
click at [34, 91] on div "General" at bounding box center [40, 91] width 52 height 6
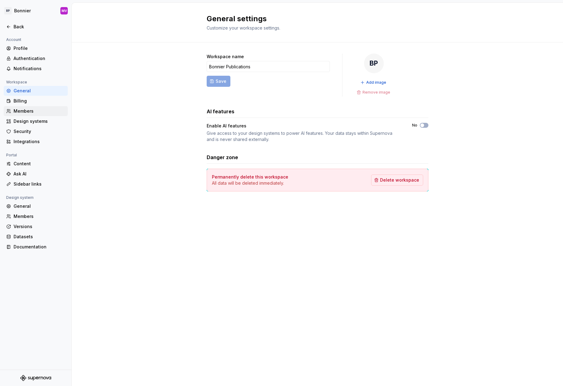
click at [31, 112] on div "Members" at bounding box center [40, 111] width 52 height 6
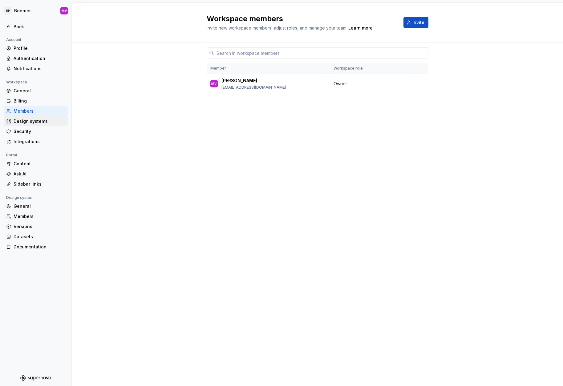
click at [34, 121] on div "Design systems" at bounding box center [40, 121] width 52 height 6
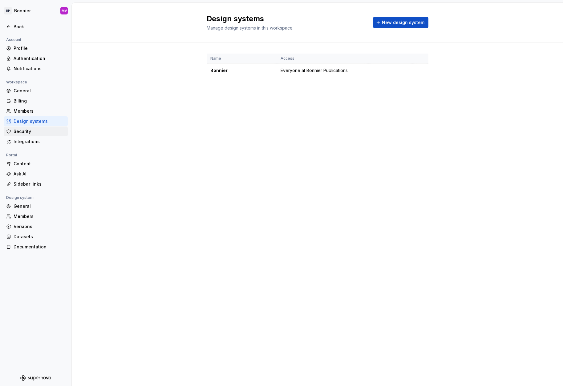
click at [35, 132] on div "Security" at bounding box center [40, 131] width 52 height 6
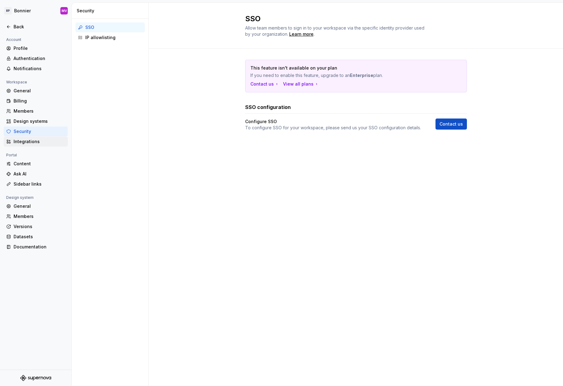
click at [34, 144] on div "Integrations" at bounding box center [40, 142] width 52 height 6
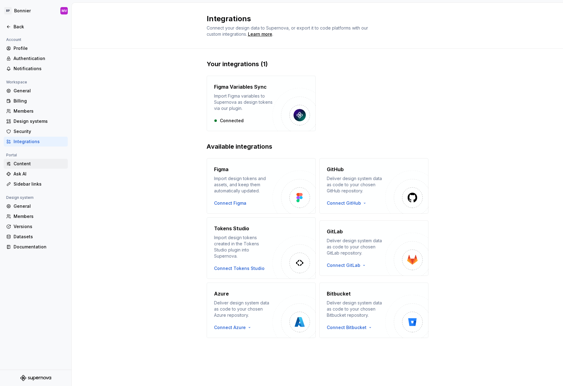
click at [33, 164] on div "Content" at bounding box center [40, 164] width 52 height 6
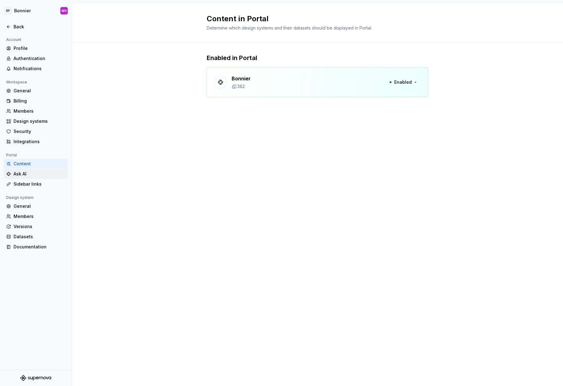
click at [40, 169] on div "Ask AI" at bounding box center [36, 174] width 64 height 10
type textarea "*"
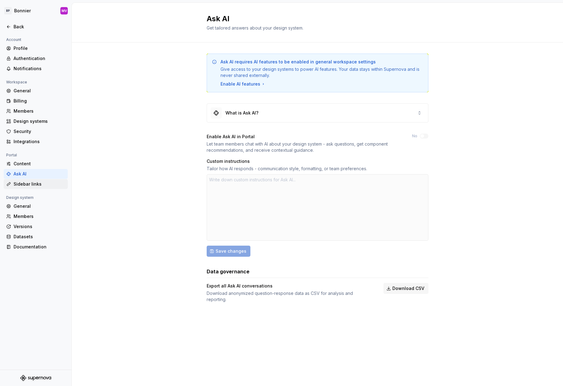
click at [47, 183] on div "Sidebar links" at bounding box center [40, 184] width 52 height 6
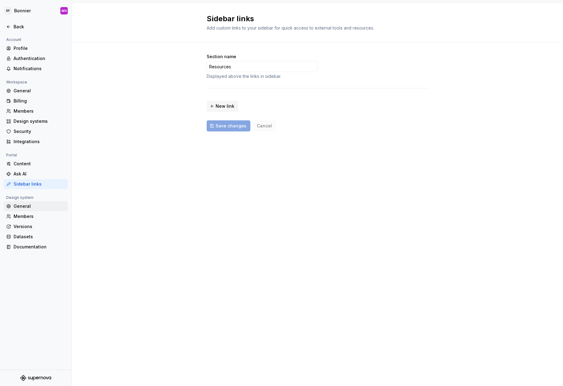
click at [37, 208] on div "General" at bounding box center [40, 206] width 52 height 6
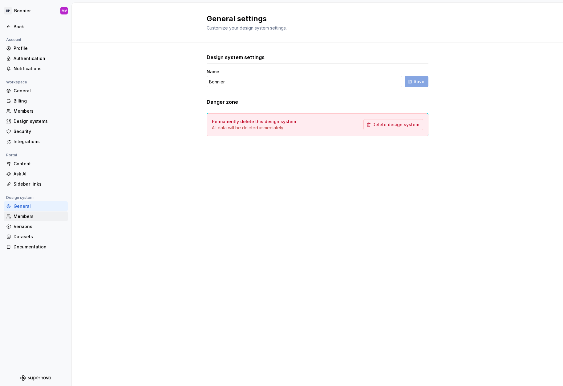
click at [35, 215] on div "Members" at bounding box center [40, 216] width 52 height 6
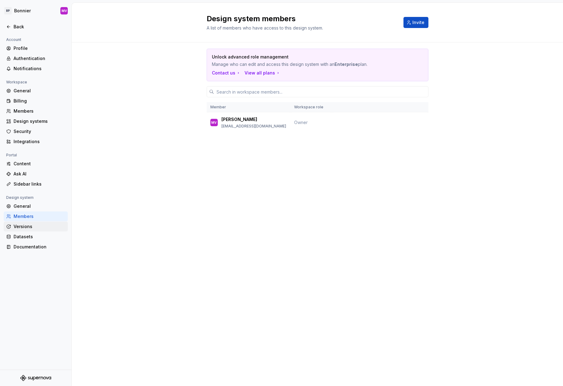
click at [37, 225] on div "Versions" at bounding box center [40, 227] width 52 height 6
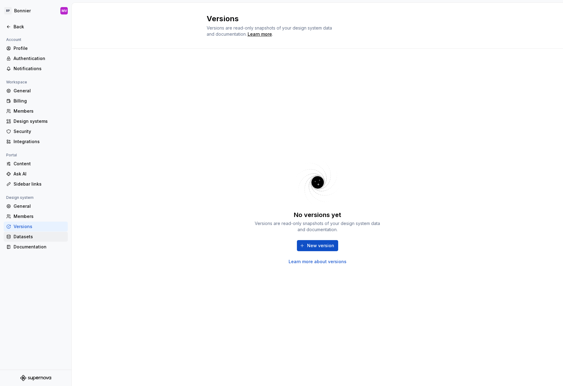
click at [38, 235] on div "Datasets" at bounding box center [40, 237] width 52 height 6
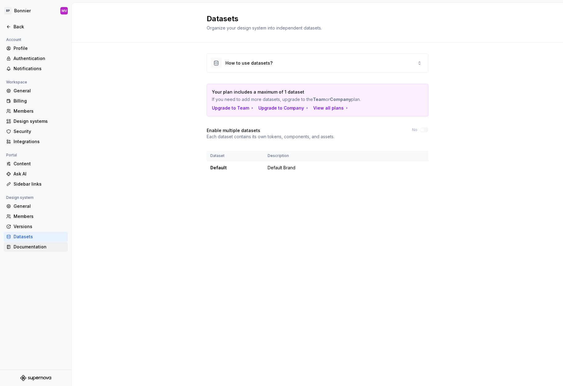
click at [38, 242] on div "Documentation" at bounding box center [36, 247] width 64 height 10
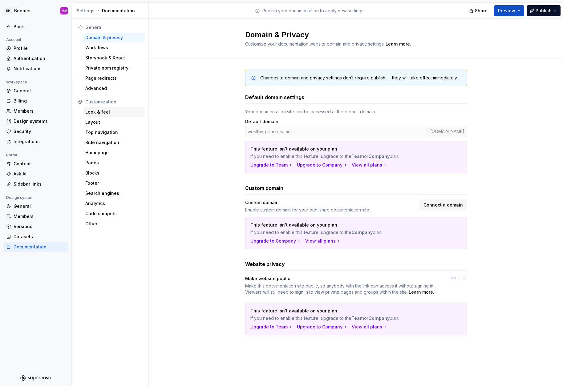
click at [121, 113] on div "Look & feel" at bounding box center [113, 112] width 57 height 6
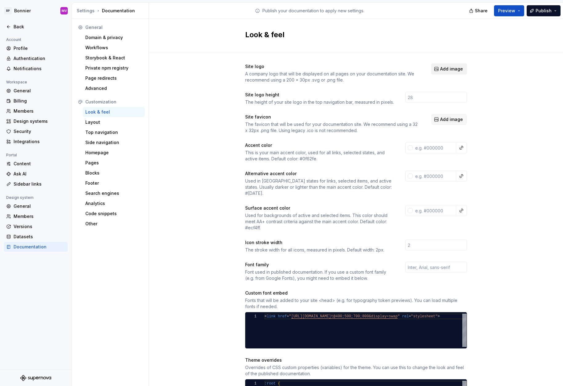
click at [453, 70] on span "Add image" at bounding box center [451, 69] width 23 height 6
click at [442, 71] on span "Add image" at bounding box center [451, 69] width 23 height 6
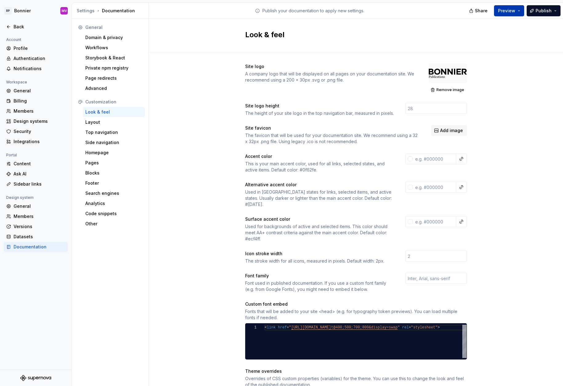
click at [518, 11] on button "Preview" at bounding box center [509, 10] width 30 height 11
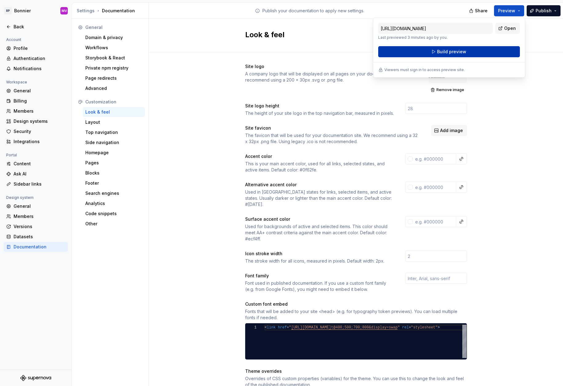
click at [465, 51] on button "Build preview" at bounding box center [449, 51] width 142 height 11
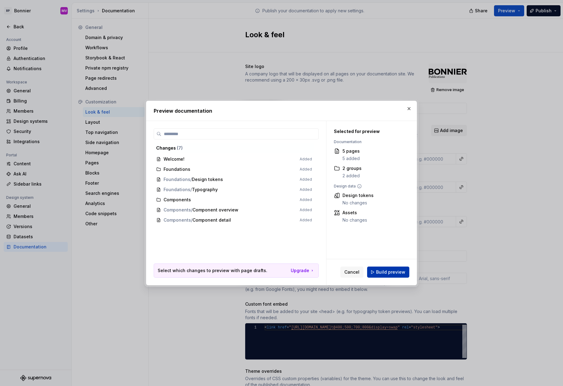
click at [389, 273] on span "Build preview" at bounding box center [390, 272] width 29 height 6
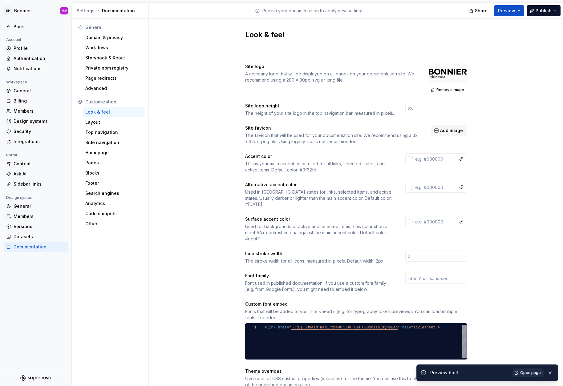
click at [519, 373] on link "Open page" at bounding box center [528, 373] width 31 height 9
drag, startPoint x: 497, startPoint y: 158, endPoint x: 473, endPoint y: 158, distance: 24.3
click at [496, 158] on div "Site logo A company logo that will be displayed on all pages on your documentat…" at bounding box center [356, 284] width 414 height 465
click at [433, 159] on input "text" at bounding box center [434, 158] width 43 height 11
click at [477, 168] on div "Site logo A company logo that will be displayed on all pages on your documentat…" at bounding box center [356, 284] width 414 height 465
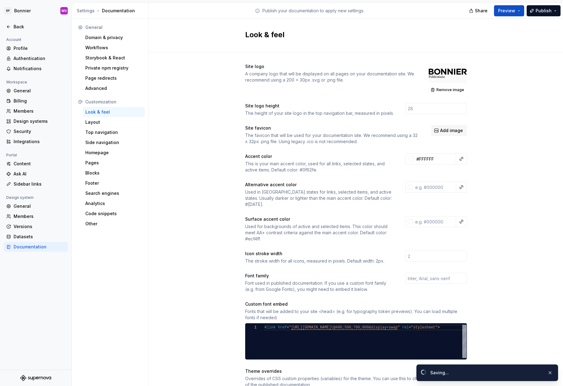
type input "#ffffffff"
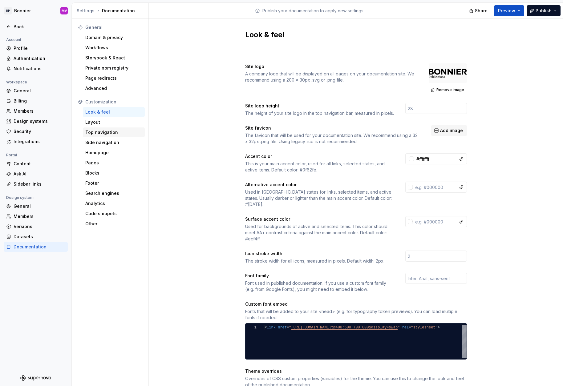
click at [116, 134] on div "Top navigation" at bounding box center [113, 132] width 57 height 6
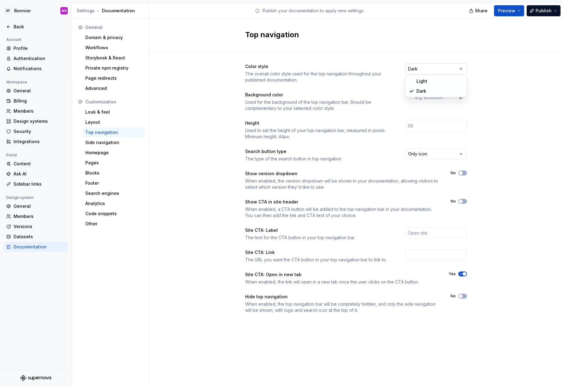
click at [420, 70] on html "BP Bonnier MV Back Account Profile Authentication Notifications Workspace Gener…" at bounding box center [281, 193] width 563 height 386
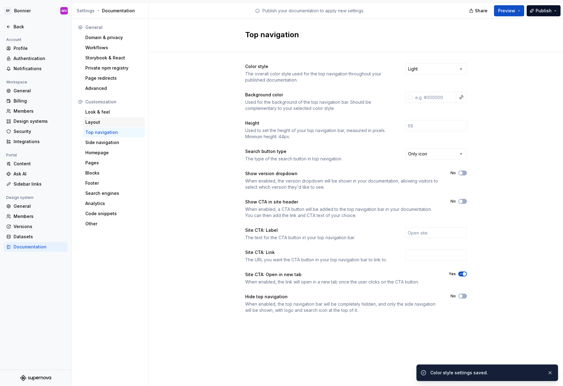
click at [118, 120] on div "Layout" at bounding box center [113, 122] width 57 height 6
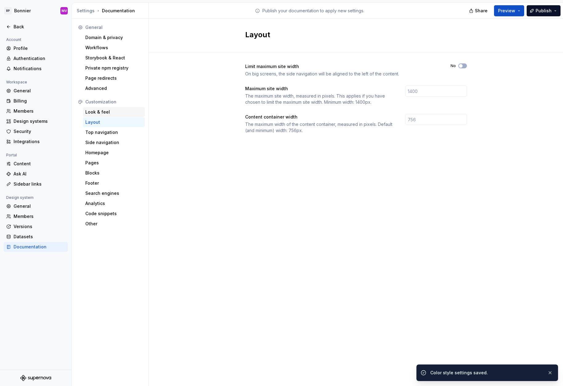
click at [125, 114] on div "Look & feel" at bounding box center [113, 112] width 57 height 6
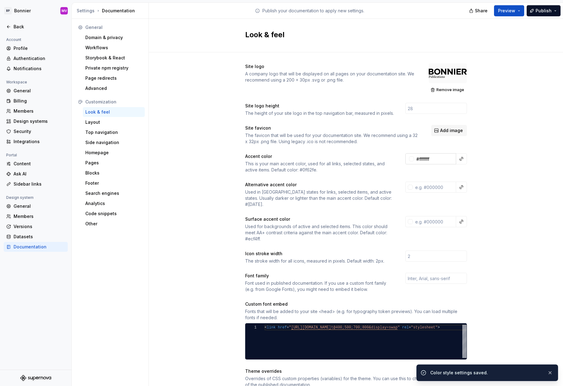
click at [435, 160] on input "#ffffffff" at bounding box center [435, 158] width 42 height 11
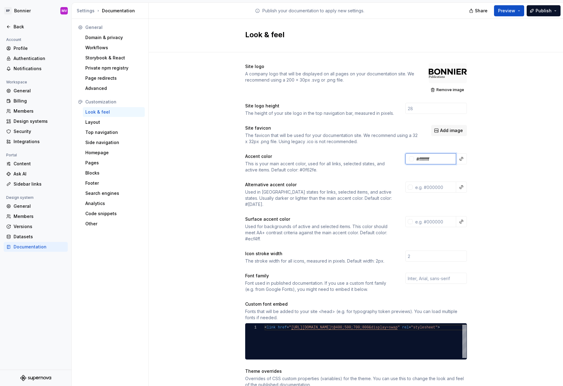
click at [435, 160] on input "#ffffffff" at bounding box center [435, 158] width 42 height 11
click at [493, 176] on div "Site logo A company logo that will be displayed on all pages on your documentat…" at bounding box center [356, 284] width 414 height 465
click at [542, 11] on span "Publish" at bounding box center [544, 11] width 16 height 6
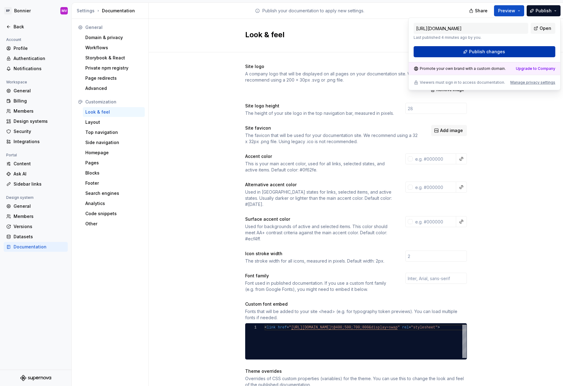
click at [527, 53] on button "Publish changes" at bounding box center [485, 51] width 142 height 11
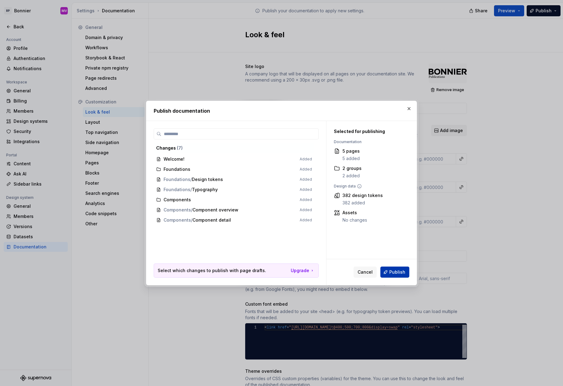
click at [402, 276] on button "Publish" at bounding box center [394, 272] width 29 height 11
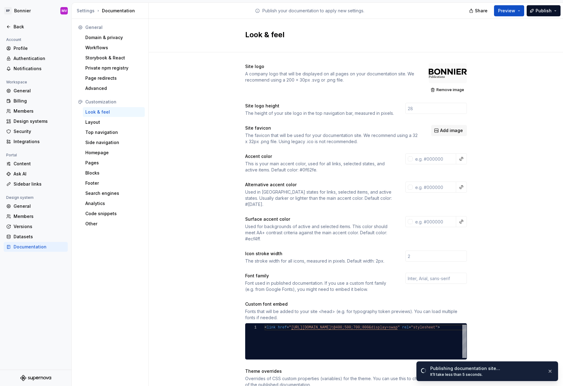
click at [511, 127] on div "Site logo A company logo that will be displayed on all pages on your documentat…" at bounding box center [356, 284] width 414 height 465
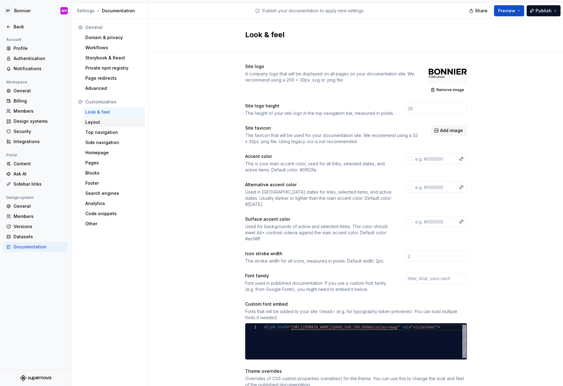
click at [98, 119] on div "Layout" at bounding box center [114, 122] width 62 height 10
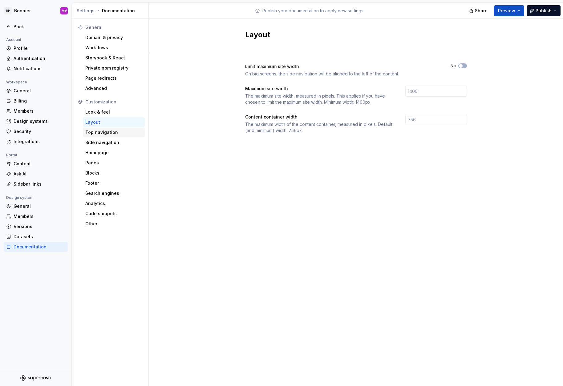
click at [105, 133] on div "Top navigation" at bounding box center [113, 132] width 57 height 6
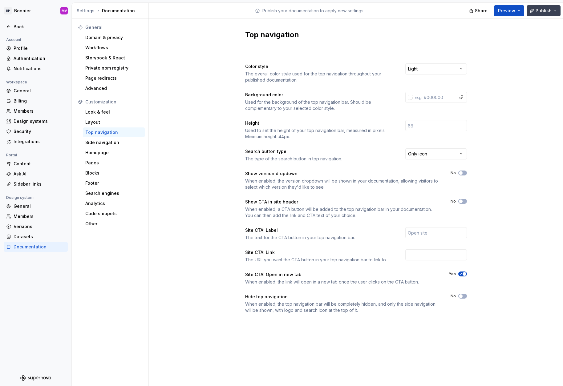
click at [544, 9] on span "Publish" at bounding box center [544, 11] width 16 height 6
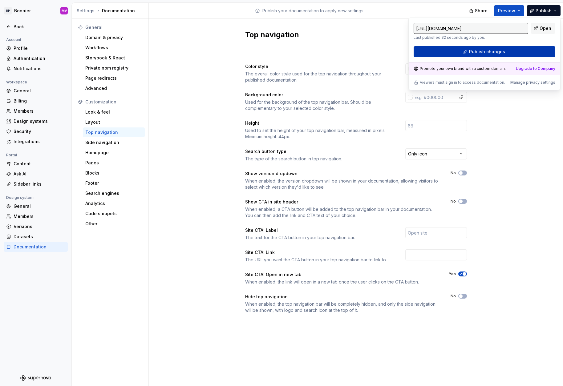
click at [519, 52] on button "Publish changes" at bounding box center [485, 51] width 142 height 11
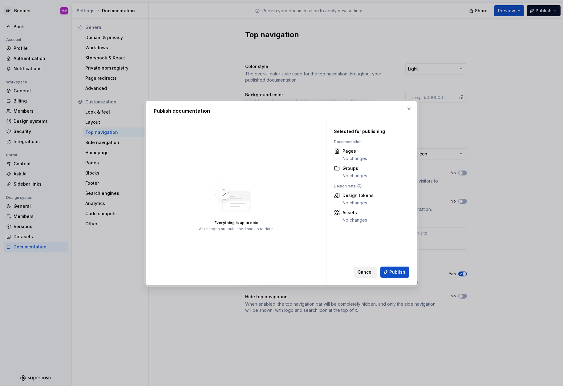
click at [363, 272] on span "Cancel" at bounding box center [365, 272] width 15 height 6
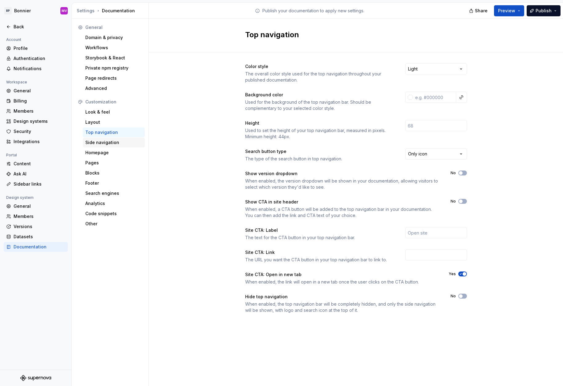
click at [112, 143] on div "Side navigation" at bounding box center [113, 143] width 57 height 6
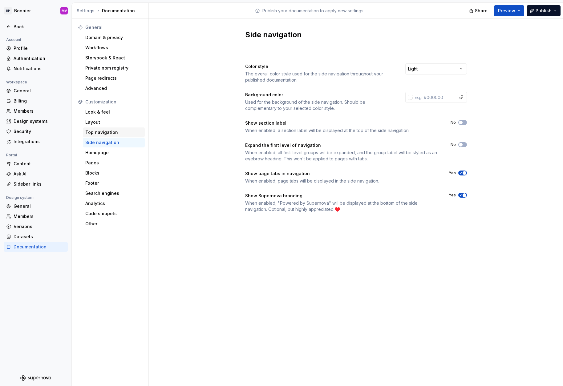
click at [114, 132] on div "Top navigation" at bounding box center [113, 132] width 57 height 6
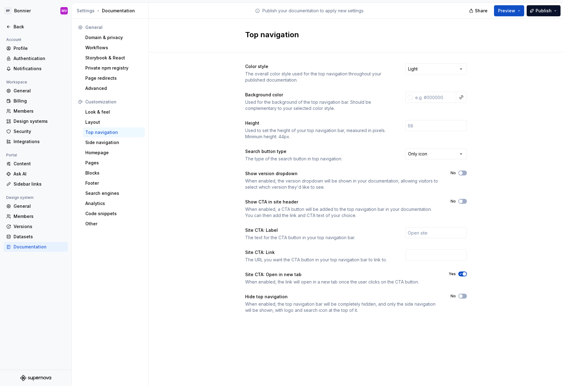
click at [547, 5] on div "Share Preview Publish" at bounding box center [517, 11] width 92 height 16
click at [452, 66] on html "BP Bonnier MV Back Account Profile Authentication Notifications Workspace Gener…" at bounding box center [281, 193] width 563 height 386
drag, startPoint x: 442, startPoint y: 89, endPoint x: 442, endPoint y: 85, distance: 3.7
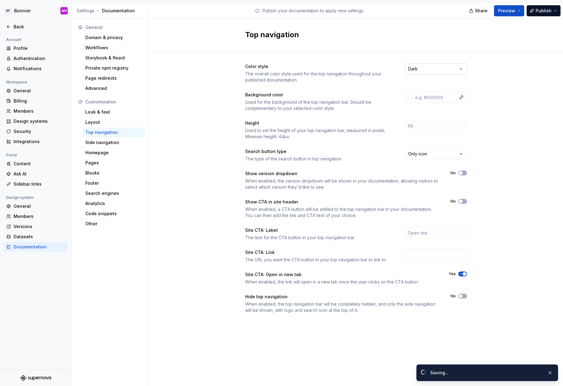
click at [442, 66] on html "BP Bonnier MV Back Account Profile Authentication Notifications Workspace Gener…" at bounding box center [281, 193] width 563 height 386
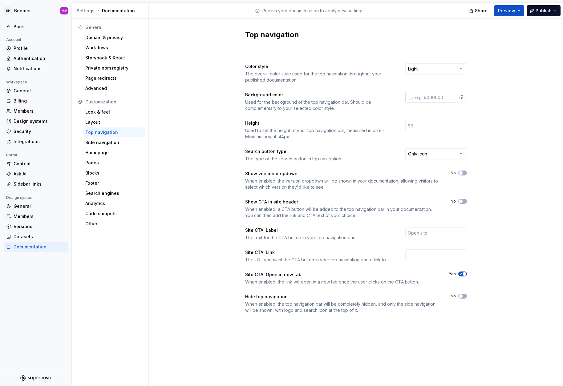
click at [441, 97] on input "text" at bounding box center [434, 97] width 43 height 11
type input "fffffff"
drag, startPoint x: 483, startPoint y: 102, endPoint x: 502, endPoint y: 76, distance: 32.2
click at [483, 102] on div "Color style The overall color style used for the top navigation throughout your…" at bounding box center [356, 194] width 414 height 285
click at [545, 11] on span "Publish" at bounding box center [544, 11] width 16 height 6
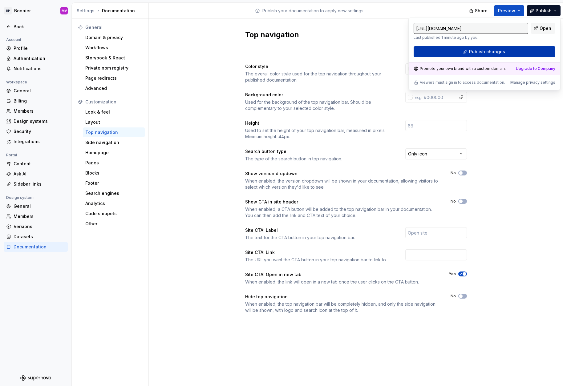
click at [499, 51] on span "Publish changes" at bounding box center [487, 52] width 36 height 6
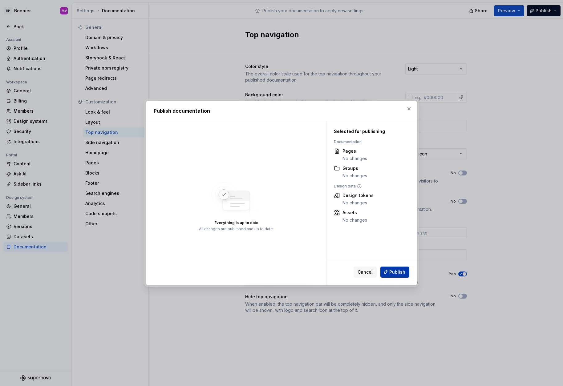
click at [391, 273] on span "Publish" at bounding box center [397, 272] width 16 height 6
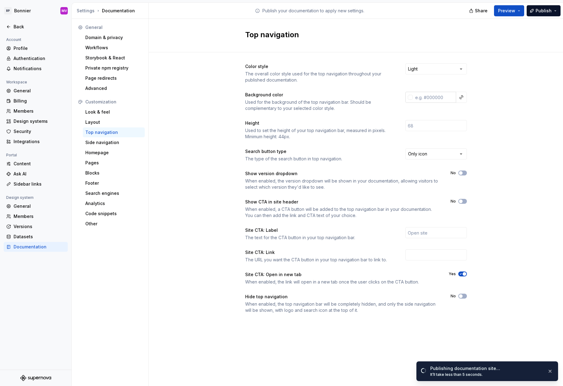
click at [448, 97] on input "text" at bounding box center [434, 97] width 43 height 11
type input "f"
click at [408, 97] on div at bounding box center [410, 97] width 5 height 5
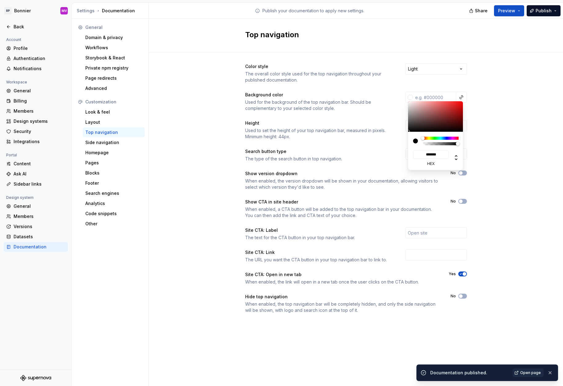
type input "#644A4A"
type input "*******"
type input "#674D4D"
type input "*******"
type input "#C1B0B0"
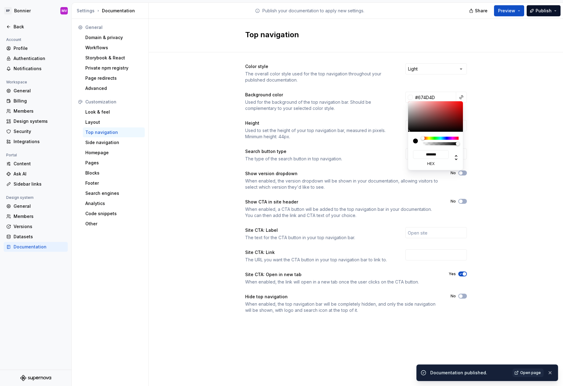
type input "*******"
type input "#FFFFFF"
type input "*******"
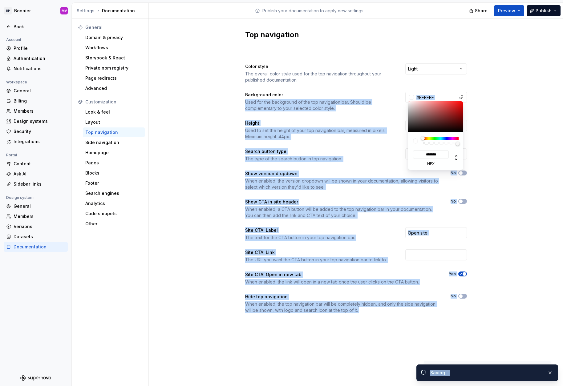
drag, startPoint x: 401, startPoint y: 99, endPoint x: 394, endPoint y: 92, distance: 9.1
click at [394, 92] on html "BP Bonnier MV Back Account Profile Authentication Notifications Workspace Gener…" at bounding box center [281, 193] width 563 height 386
type input "#DDCCCC"
type input "*******"
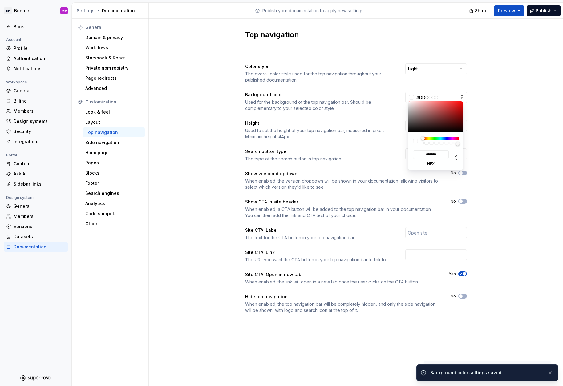
type input "#E5D7D7"
type input "*******"
type input "#EADFDF"
type input "*******"
type input "#F0E6E6"
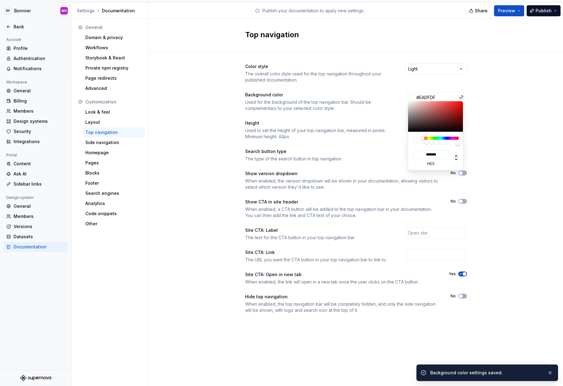
type input "*******"
type input "#F0E9E9"
type input "*******"
type input "#F2EDED"
type input "*******"
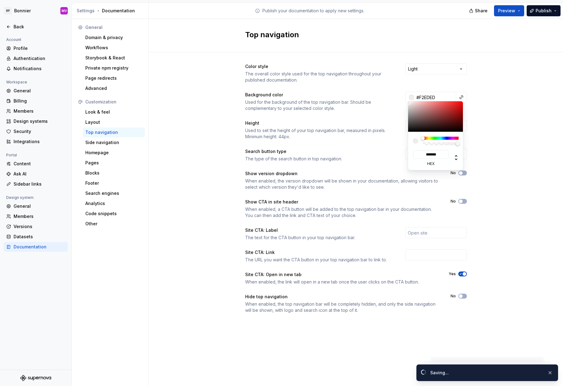
type input "#F2EEEE"
type input "*******"
type input "#F2F1F1"
type input "*******"
type input "#f2ededff"
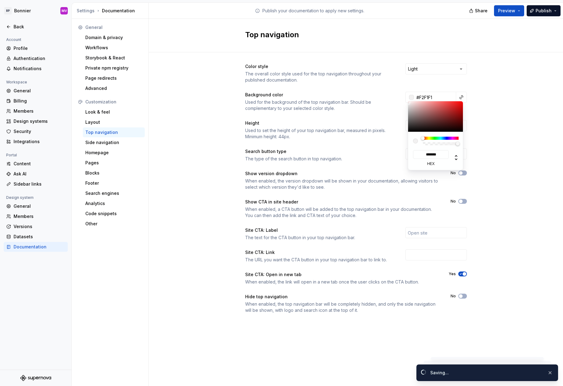
type input "*******"
type input "#F2F1F1"
type input "*******"
type input "#FCFCFC"
type input "*******"
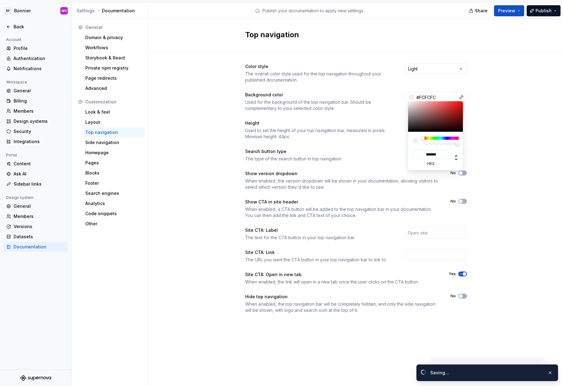
type input "#FFFFFF"
type input "*******"
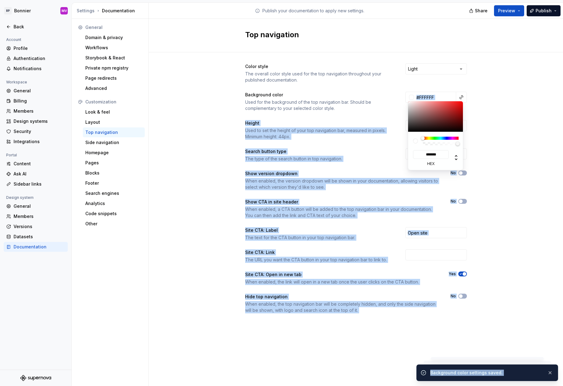
type input "#f2f1f1ff"
type input "*******"
type input "#FFFFFF"
type input "*******"
type input "#FFFFFF"
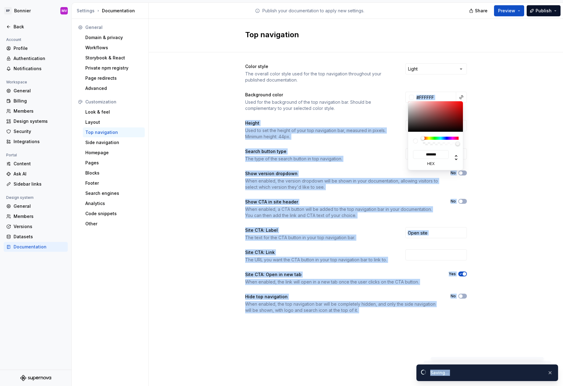
drag, startPoint x: 412, startPoint y: 105, endPoint x: 400, endPoint y: 96, distance: 15.2
click at [400, 96] on html "BP Bonnier MV Back Account Profile Authentication Notifications Workspace Gener…" at bounding box center [281, 193] width 563 height 386
click at [479, 101] on html "BP Bonnier MV Back Account Profile Authentication Notifications Workspace Gener…" at bounding box center [281, 193] width 563 height 386
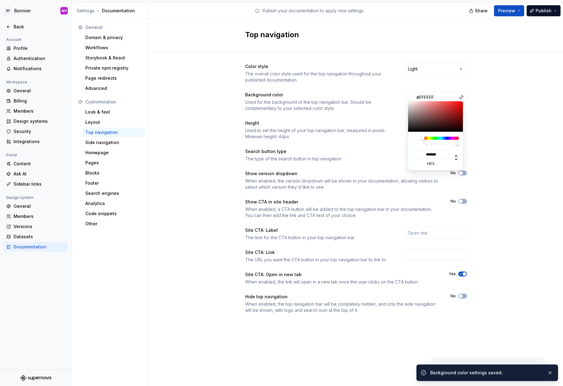
click at [491, 109] on html "BP Bonnier MV Back Account Profile Authentication Notifications Workspace Gener…" at bounding box center [281, 193] width 563 height 386
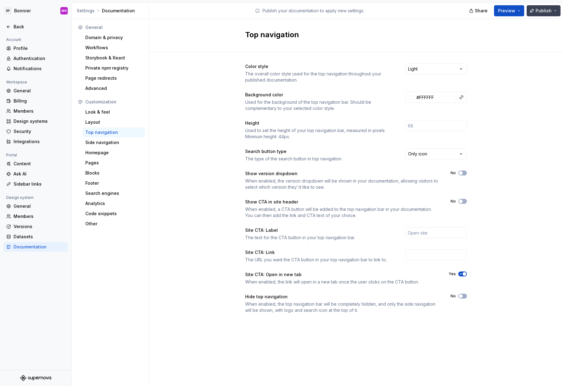
click at [535, 10] on button "Publish" at bounding box center [544, 10] width 34 height 11
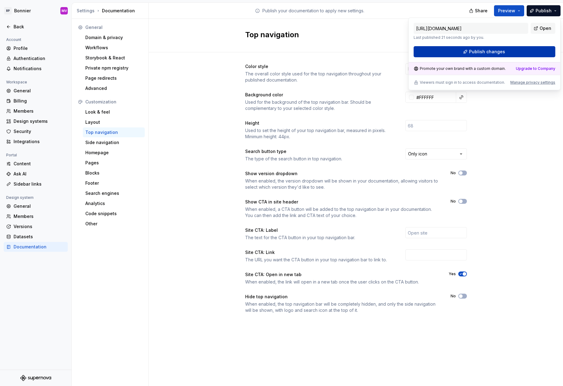
click at [516, 47] on button "Publish changes" at bounding box center [485, 51] width 142 height 11
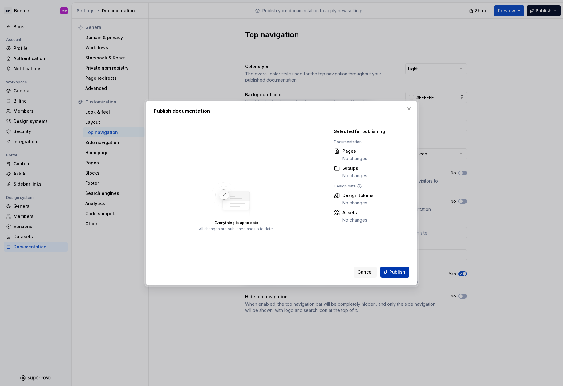
click at [398, 272] on span "Publish" at bounding box center [397, 272] width 16 height 6
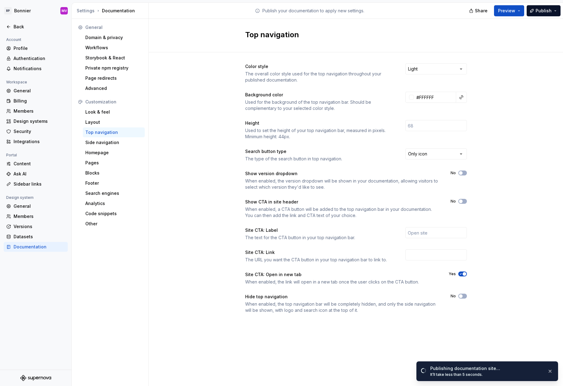
click at [515, 257] on div "Color style The overall color style used for the top navigation throughout your…" at bounding box center [356, 194] width 414 height 285
click at [95, 112] on div "Look & feel" at bounding box center [113, 112] width 57 height 6
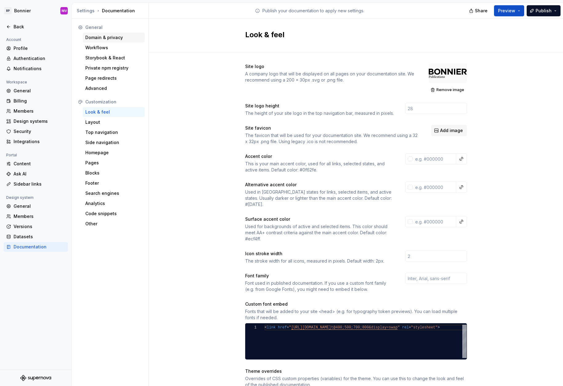
click at [110, 37] on div "Domain & privacy" at bounding box center [113, 37] width 57 height 6
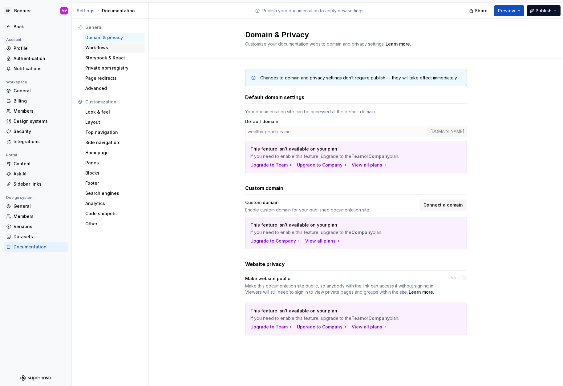
click at [107, 48] on div "Workflows" at bounding box center [113, 48] width 57 height 6
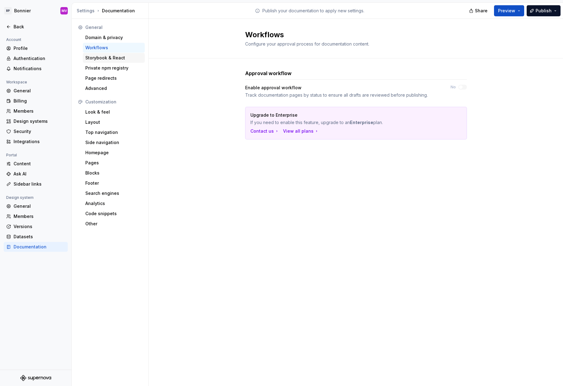
click at [107, 59] on div "Storybook & React" at bounding box center [113, 58] width 57 height 6
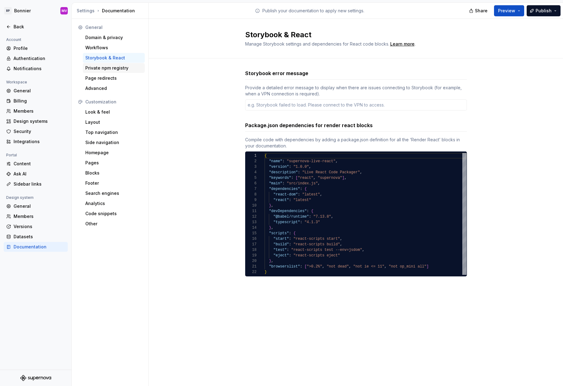
click at [108, 65] on div "Private npm registry" at bounding box center [113, 68] width 57 height 6
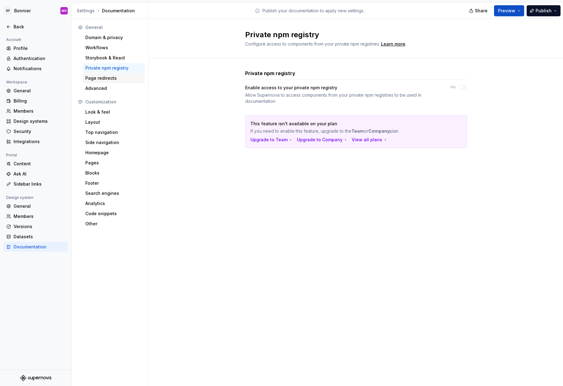
click at [104, 79] on div "Page redirects" at bounding box center [113, 78] width 57 height 6
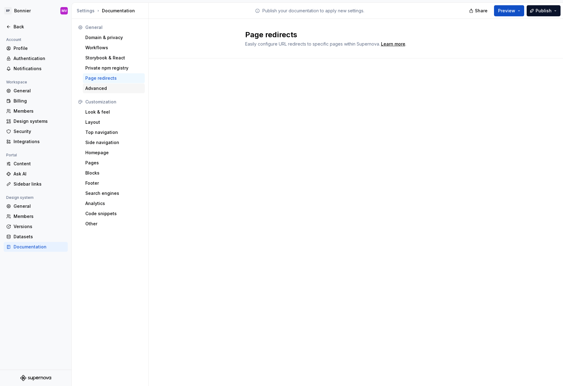
click at [95, 93] on div "Advanced" at bounding box center [114, 88] width 62 height 10
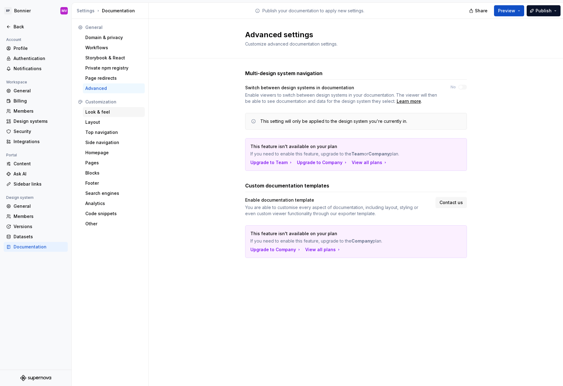
click at [102, 109] on div "Look & feel" at bounding box center [113, 112] width 57 height 6
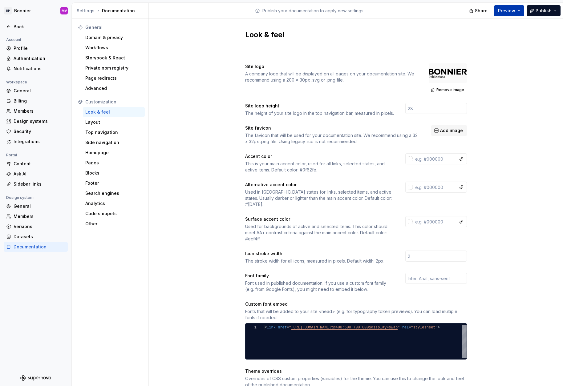
click at [519, 9] on button "Preview" at bounding box center [509, 10] width 30 height 11
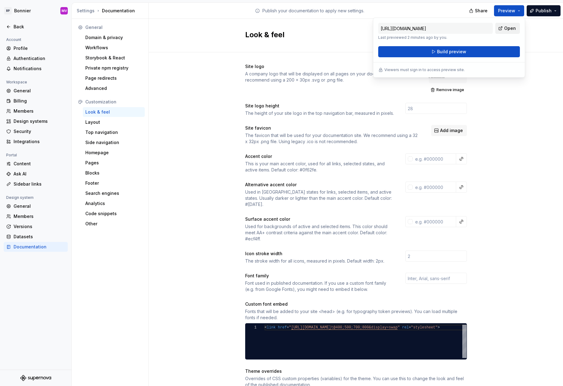
click at [509, 29] on span "Open" at bounding box center [510, 28] width 12 height 6
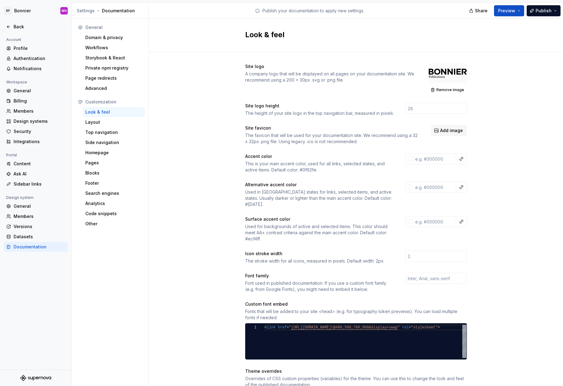
click at [281, 55] on div "Site logo A company logo that will be displayed on all pages on your documentat…" at bounding box center [356, 284] width 222 height 465
click at [28, 57] on div "Authentication" at bounding box center [40, 58] width 52 height 6
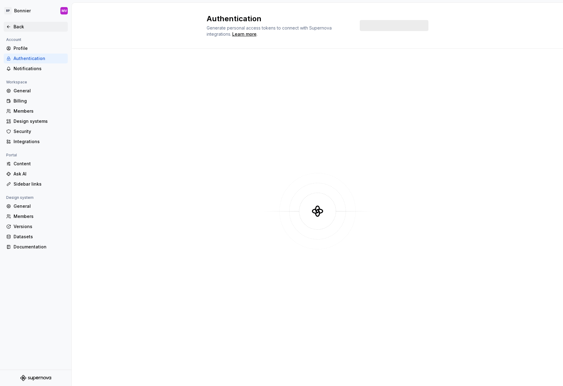
click at [9, 23] on div "Back" at bounding box center [36, 27] width 64 height 10
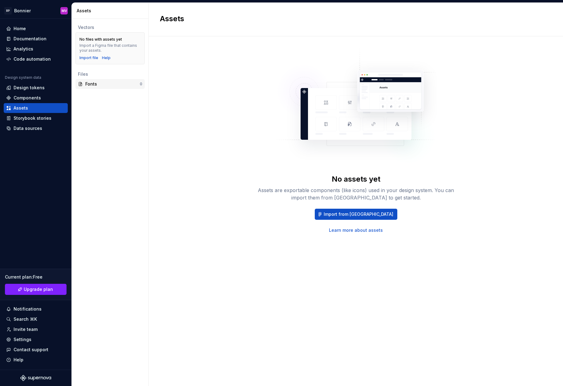
click at [99, 84] on div "Fonts" at bounding box center [112, 84] width 55 height 6
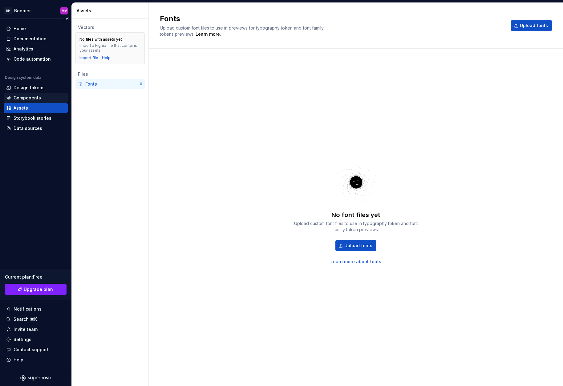
click at [22, 96] on div "Components" at bounding box center [27, 98] width 27 height 6
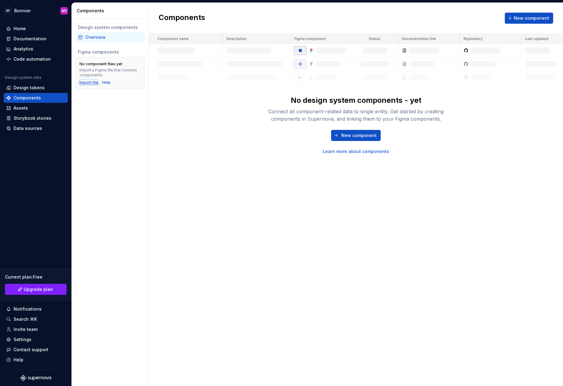
click at [85, 81] on div "Import file" at bounding box center [88, 82] width 19 height 5
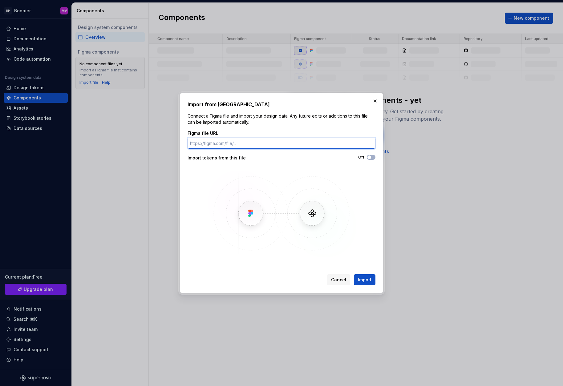
paste input "https://www.figma.com/design/gty9wkGlnKcKKxoIhuDcCm/Main?m=auto&node-id=0-1&t=b…"
type input "https://www.figma.com/design/gty9wkGlnKcKKxoIhuDcCm/Main?m=auto&node-id=0-1&t=b…"
click at [361, 282] on span "Import" at bounding box center [365, 280] width 14 height 6
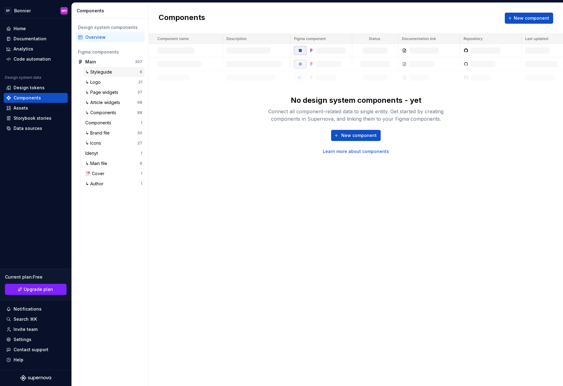
click at [109, 72] on div "↳ Styleguide" at bounding box center [99, 72] width 29 height 6
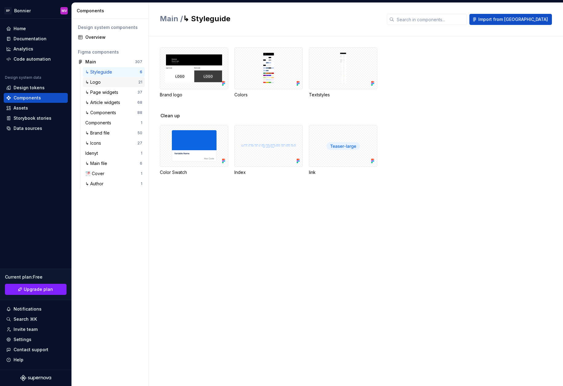
click at [108, 83] on div "↳ Logo" at bounding box center [111, 82] width 53 height 6
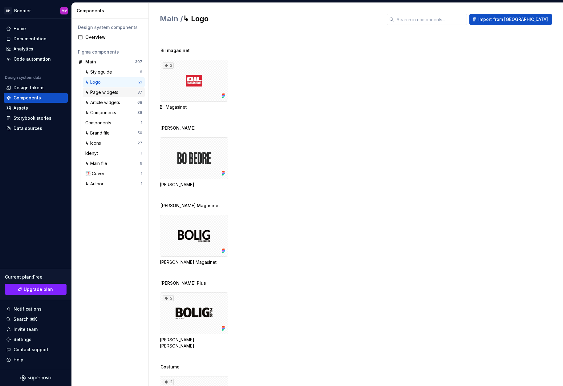
click at [109, 91] on div "↳ Page widgets" at bounding box center [102, 92] width 35 height 6
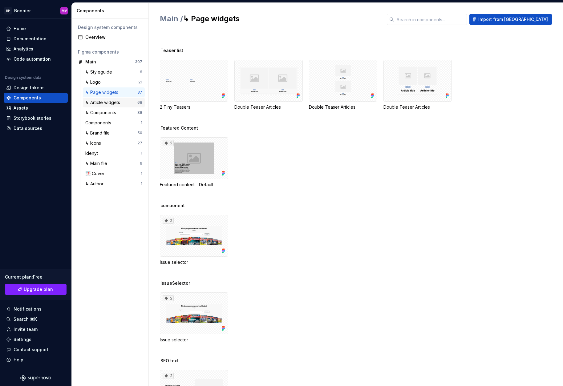
click at [115, 106] on div "↳ Article widgets 68" at bounding box center [114, 103] width 62 height 10
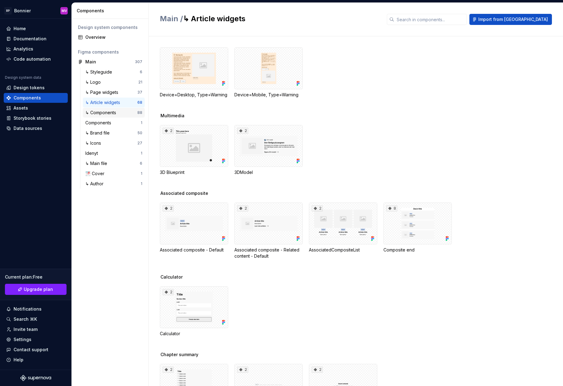
click at [116, 113] on div "↳ Components" at bounding box center [101, 113] width 33 height 6
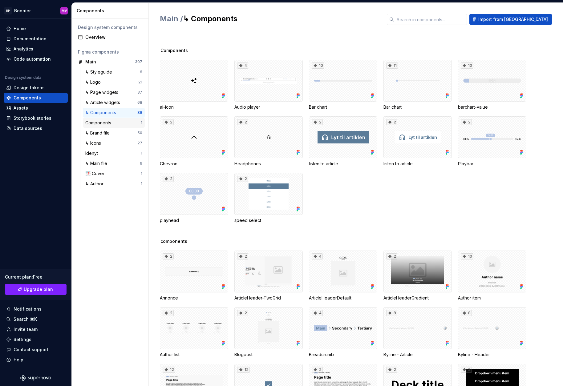
click at [116, 123] on div "Components" at bounding box center [112, 123] width 55 height 6
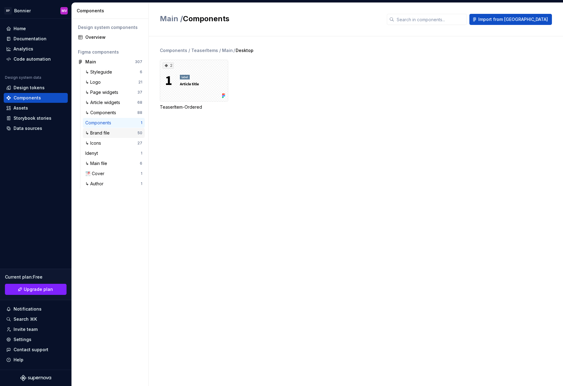
click at [115, 130] on div "↳ Brand file" at bounding box center [111, 133] width 52 height 6
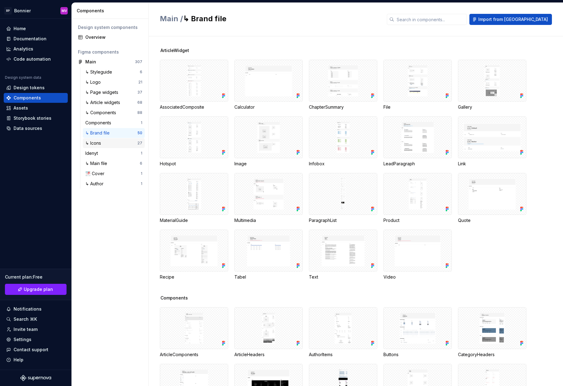
click at [112, 142] on div "↳ Icons" at bounding box center [111, 143] width 52 height 6
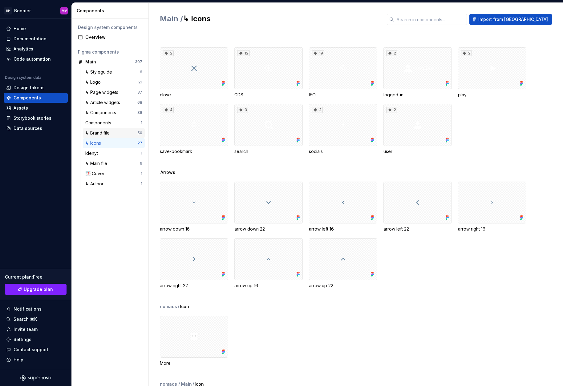
click at [109, 134] on div "↳ Brand file" at bounding box center [98, 133] width 27 height 6
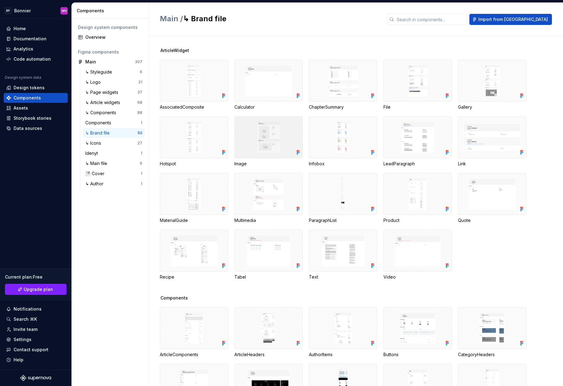
click at [284, 132] on div at bounding box center [268, 137] width 68 height 42
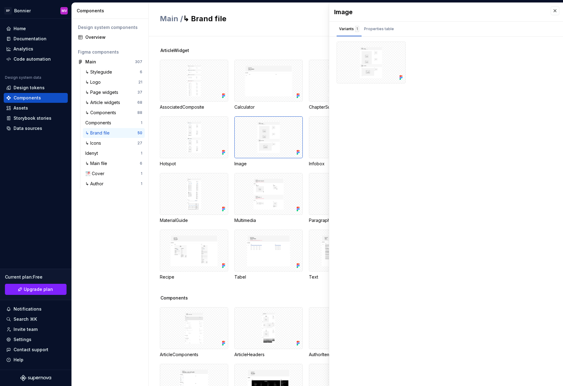
click at [182, 294] on div "ArticleWidget AssociatedComposite Calculator ChapterSummary File Gallery Hotspo…" at bounding box center [361, 171] width 403 height 248
click at [559, 11] on button "button" at bounding box center [555, 10] width 9 height 9
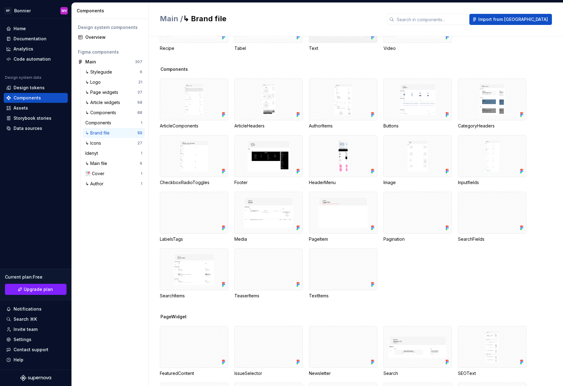
scroll to position [336, 0]
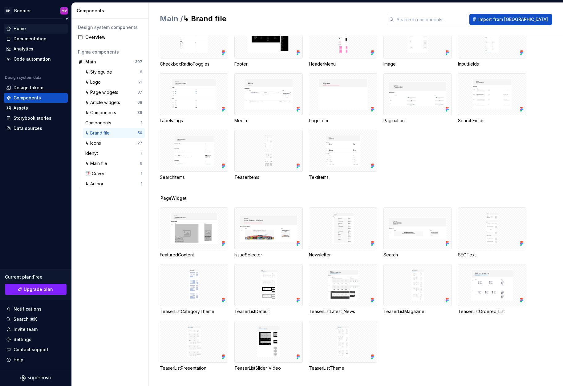
click at [28, 30] on div "Home" at bounding box center [35, 29] width 59 height 6
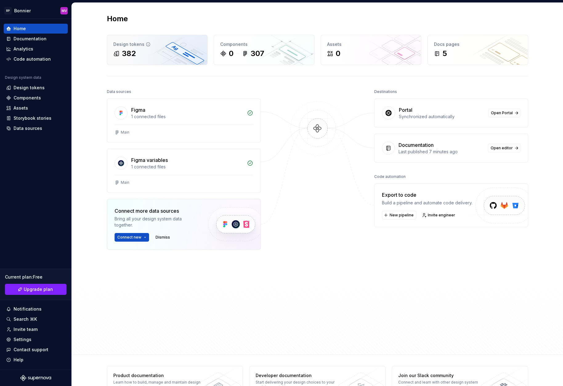
click at [176, 53] on div "382" at bounding box center [157, 54] width 88 height 10
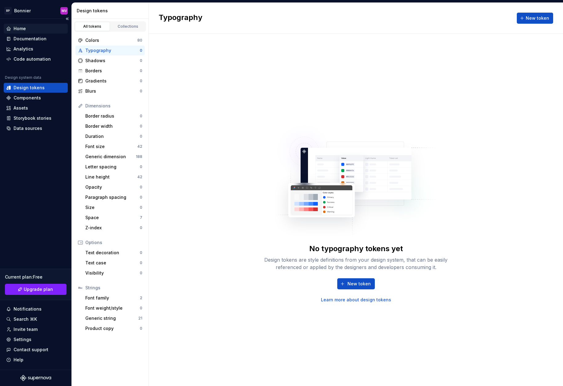
click at [35, 30] on div "Home" at bounding box center [35, 29] width 59 height 6
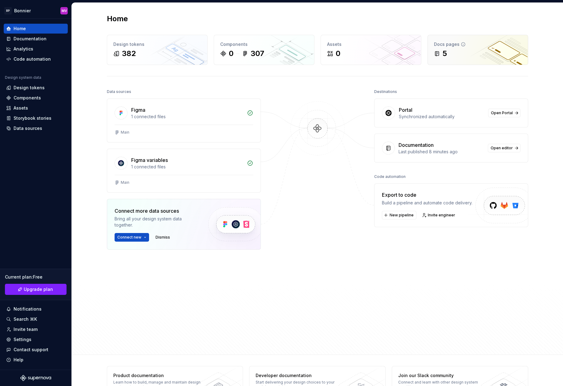
click at [464, 39] on div "Docs pages 5" at bounding box center [478, 50] width 100 height 30
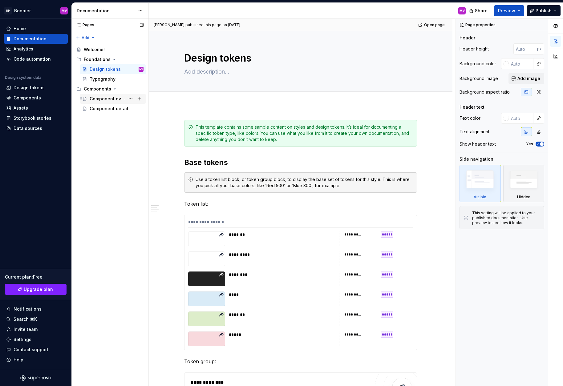
click at [120, 97] on div "Component overview" at bounding box center [107, 99] width 35 height 6
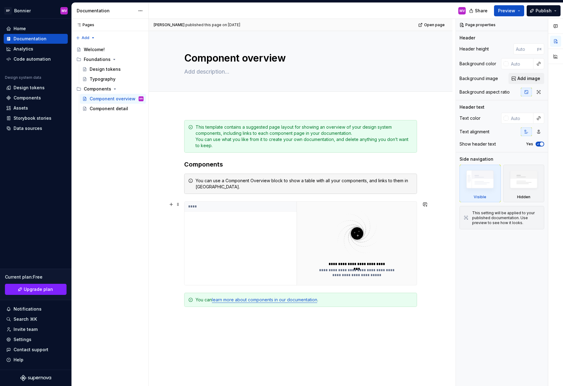
type textarea "*"
click at [360, 244] on img at bounding box center [357, 233] width 80 height 49
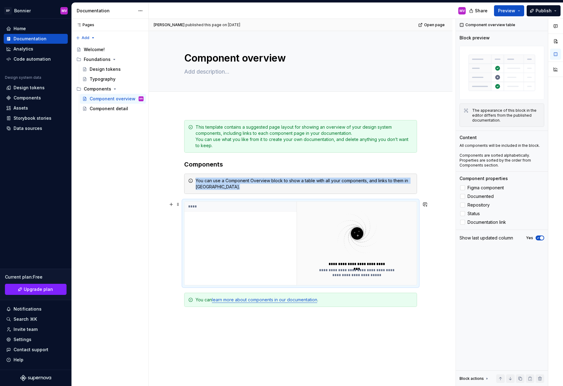
click at [360, 244] on img at bounding box center [357, 233] width 80 height 49
click at [488, 187] on span "Figma component" at bounding box center [486, 187] width 36 height 5
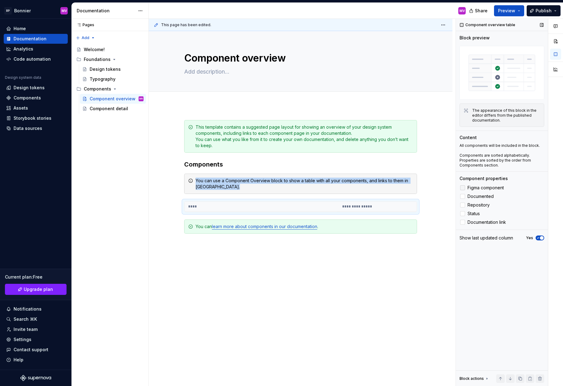
click at [488, 187] on span "Figma component" at bounding box center [486, 187] width 36 height 5
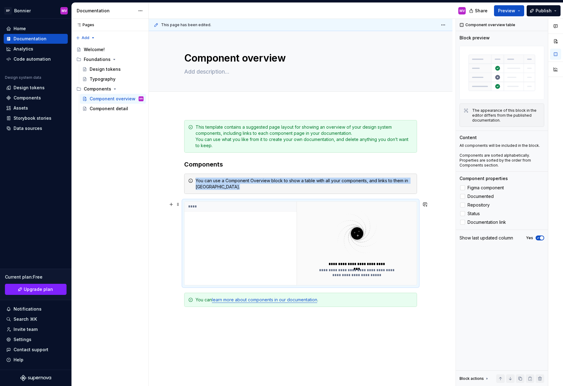
click at [249, 220] on div "****" at bounding box center [240, 243] width 112 height 83
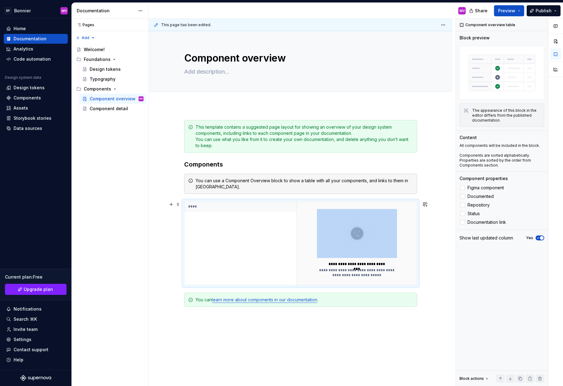
click at [249, 220] on div "****" at bounding box center [240, 243] width 112 height 83
click at [79, 38] on div "Pages Pages Add Accessibility guide for tree Page tree. Navigate the tree with …" at bounding box center [109, 203] width 77 height 368
click at [101, 51] on div "New page" at bounding box center [105, 50] width 40 height 6
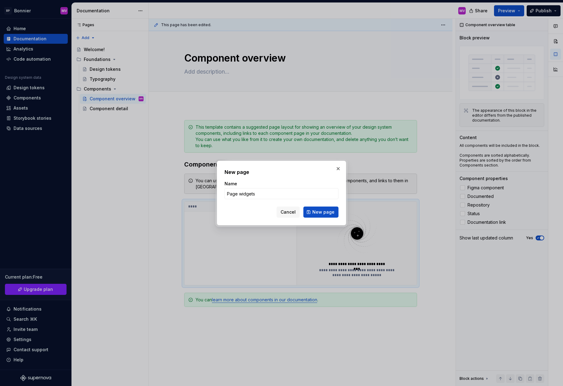
type input "Page widgets"
type textarea "*"
paste input "Teaser list / Default"
type input "Teaser list / Default"
type textarea "*"
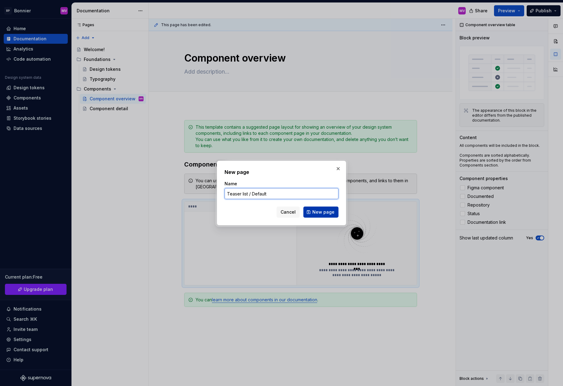
type input "Teaser list / Default"
click at [314, 212] on span "New page" at bounding box center [323, 212] width 22 height 6
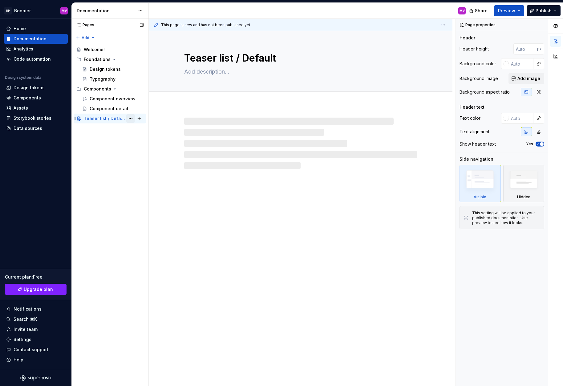
click at [129, 117] on button "Page tree" at bounding box center [130, 118] width 9 height 9
type textarea "*"
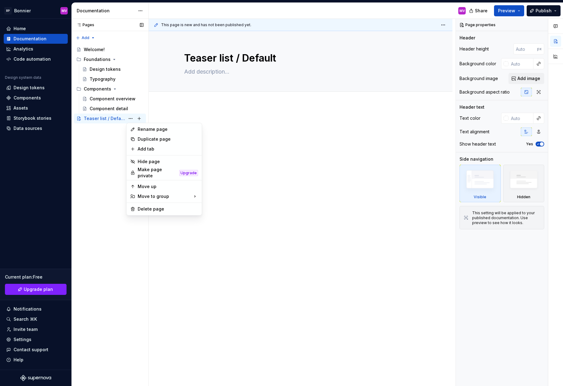
drag, startPoint x: 87, startPoint y: 158, endPoint x: 94, endPoint y: 145, distance: 15.2
click at [88, 158] on div "Pages Pages Add Accessibility guide for tree Page tree. Navigate the tree with …" at bounding box center [109, 203] width 77 height 368
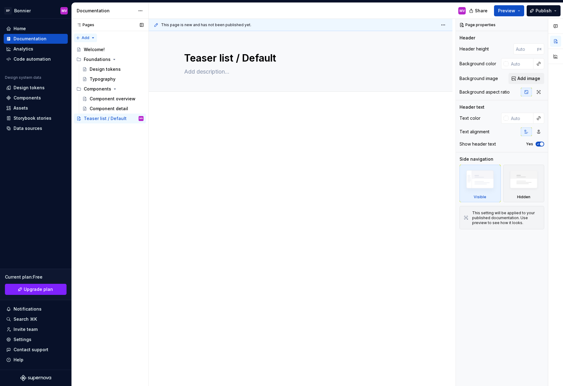
click at [92, 40] on div "Pages Pages Add Accessibility guide for tree Page tree. Navigate the tree with …" at bounding box center [109, 203] width 77 height 368
click at [95, 59] on div "New group" at bounding box center [105, 60] width 40 height 6
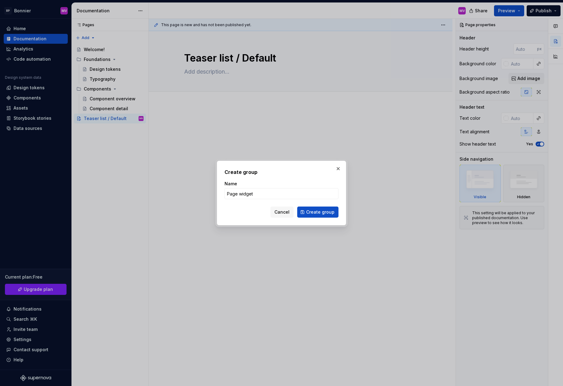
type input "Page widgets"
click button "Create group" at bounding box center [317, 212] width 41 height 11
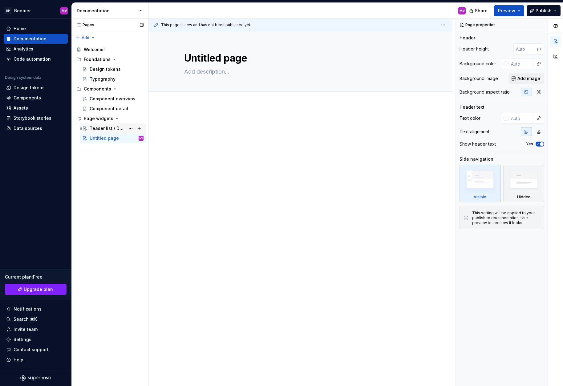
click at [110, 130] on div "Teaser list / Default" at bounding box center [107, 128] width 35 height 6
click at [302, 143] on div at bounding box center [300, 131] width 233 height 23
click at [217, 124] on p at bounding box center [300, 123] width 233 height 7
click at [262, 166] on div at bounding box center [301, 185] width 304 height 161
type textarea "*"
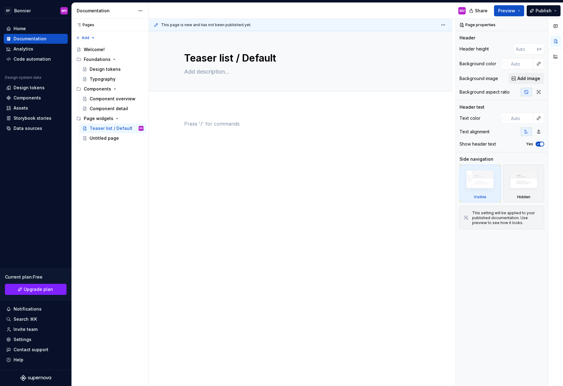
click at [224, 132] on div at bounding box center [300, 131] width 233 height 23
drag, startPoint x: 503, startPoint y: 218, endPoint x: 489, endPoint y: 216, distance: 13.5
click at [503, 218] on div "This setting will be applied to your published documentation. Use preview to se…" at bounding box center [506, 218] width 68 height 15
click at [233, 124] on p at bounding box center [300, 123] width 233 height 7
click at [197, 124] on p at bounding box center [300, 123] width 233 height 7
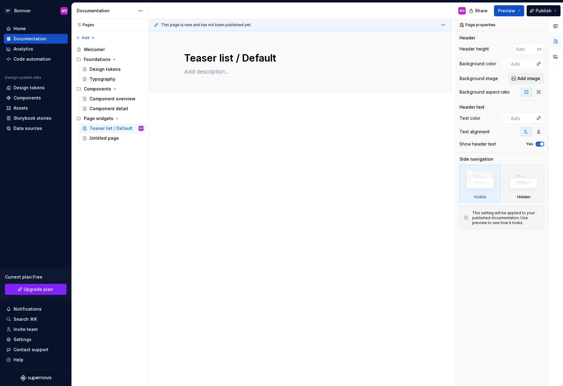
click at [198, 108] on div at bounding box center [301, 185] width 304 height 161
click at [199, 128] on div at bounding box center [300, 131] width 233 height 23
click at [197, 126] on p at bounding box center [300, 123] width 233 height 7
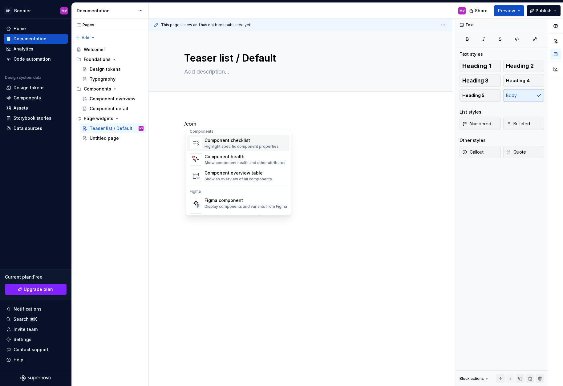
scroll to position [18, 0]
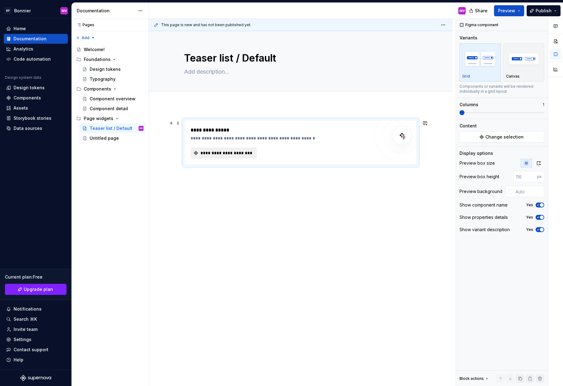
click at [238, 152] on span "**********" at bounding box center [226, 153] width 53 height 6
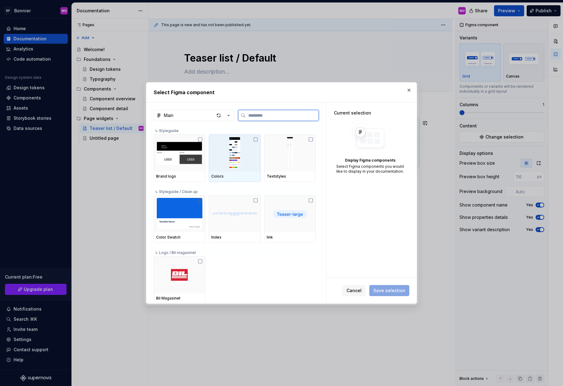
type textarea "*"
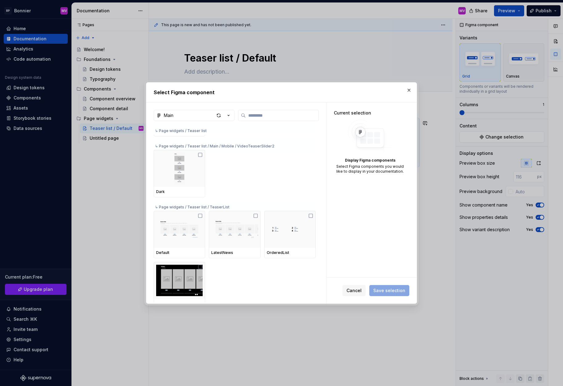
scroll to position [1243, 0]
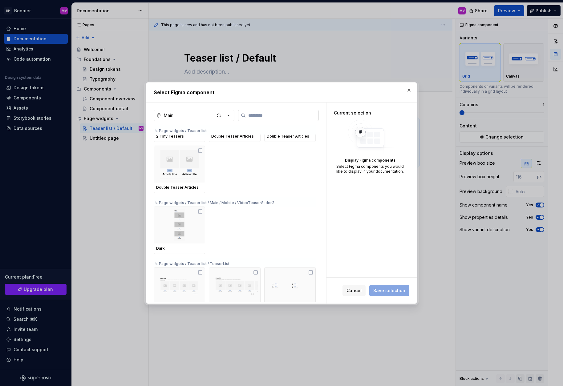
paste input "**********"
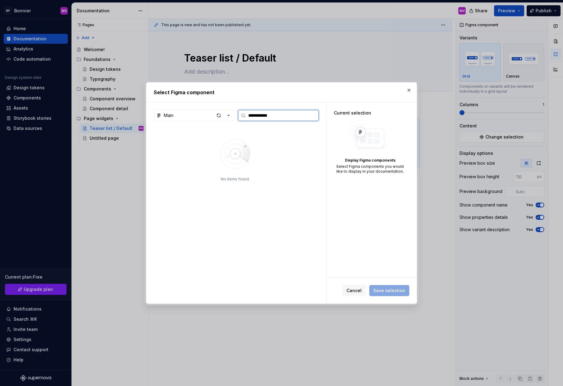
type input "**********"
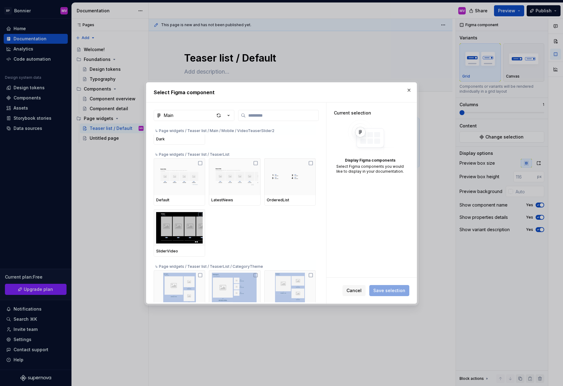
scroll to position [1368, 0]
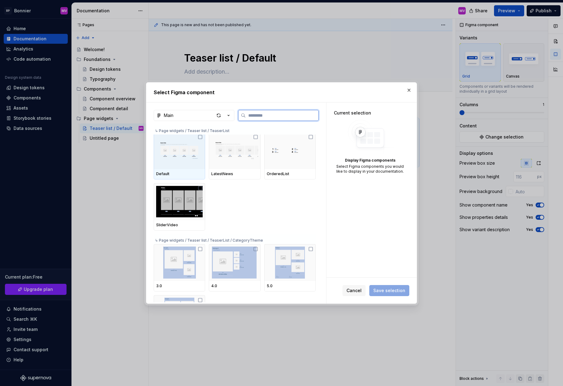
click at [201, 135] on icon at bounding box center [200, 137] width 5 height 5
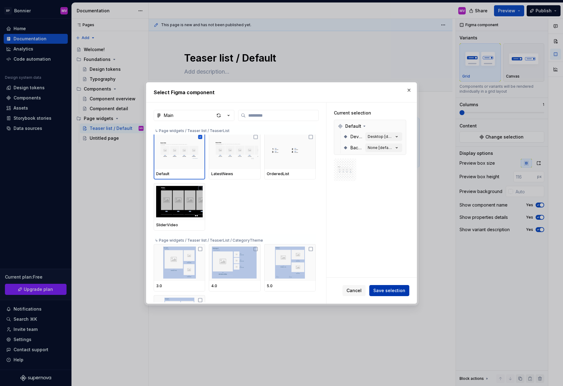
click at [398, 290] on span "Save selection" at bounding box center [389, 291] width 32 height 6
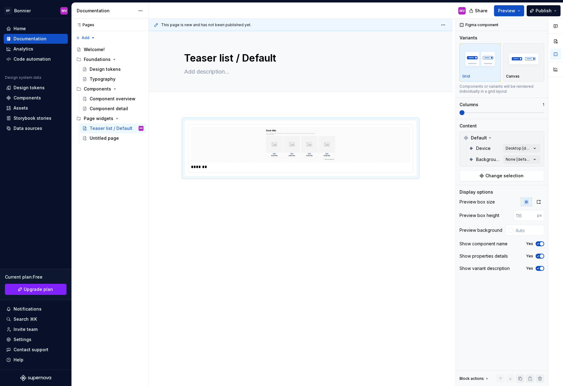
click at [363, 284] on div "*******" at bounding box center [301, 202] width 304 height 195
click at [304, 142] on img at bounding box center [300, 144] width 214 height 31
click at [460, 111] on span at bounding box center [462, 112] width 5 height 5
click at [386, 177] on div "*******" at bounding box center [300, 148] width 233 height 57
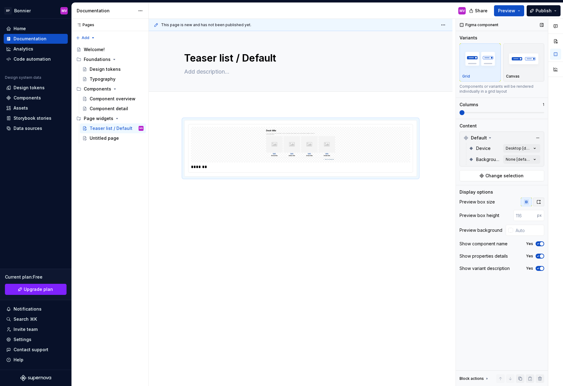
click at [538, 204] on icon "button" at bounding box center [538, 202] width 5 height 5
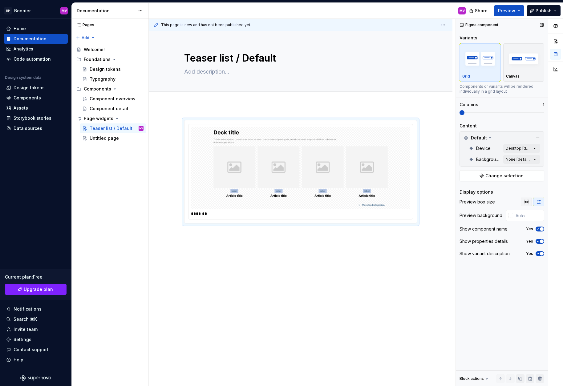
click at [527, 202] on icon "button" at bounding box center [526, 202] width 5 height 5
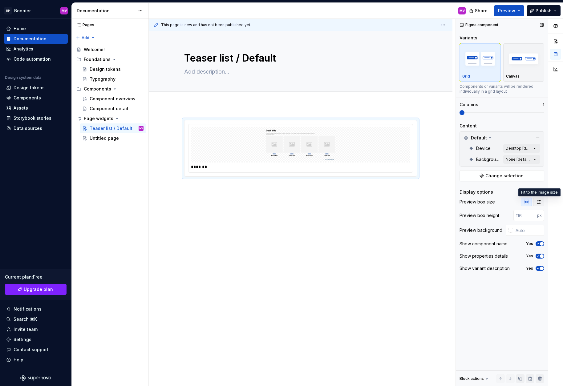
click at [538, 202] on icon "button" at bounding box center [538, 202] width 5 height 5
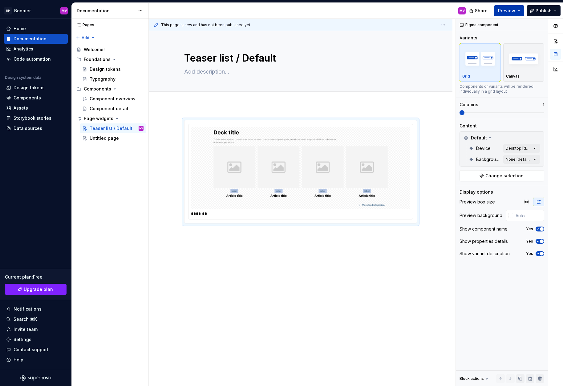
click at [513, 9] on span "Preview" at bounding box center [506, 11] width 17 height 6
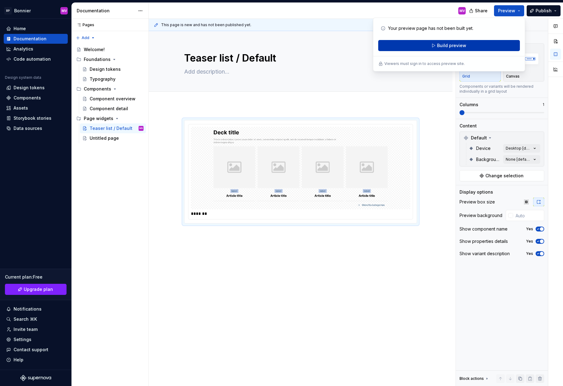
click at [480, 44] on button "Build preview" at bounding box center [449, 45] width 142 height 11
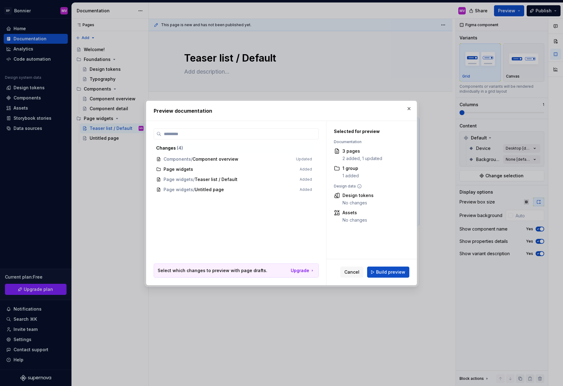
click at [398, 272] on span "Build preview" at bounding box center [390, 272] width 29 height 6
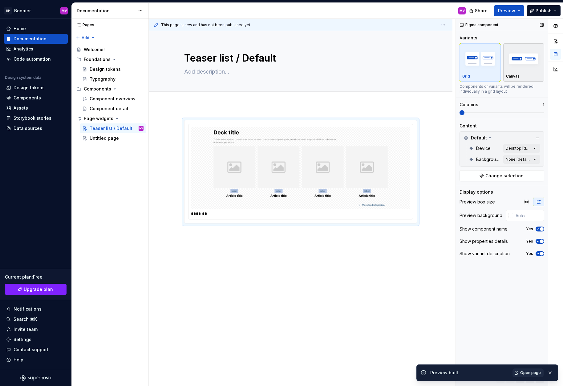
click at [518, 61] on img "button" at bounding box center [524, 58] width 36 height 22
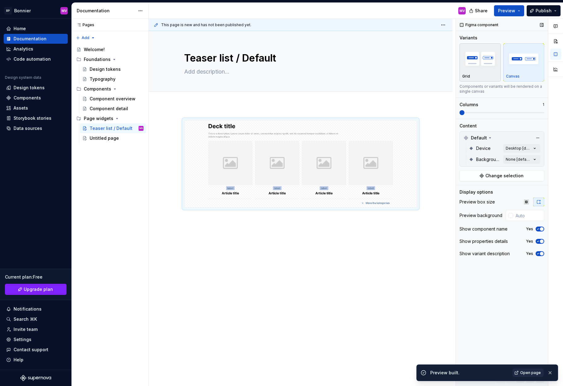
click at [461, 57] on button "Grid" at bounding box center [480, 62] width 41 height 38
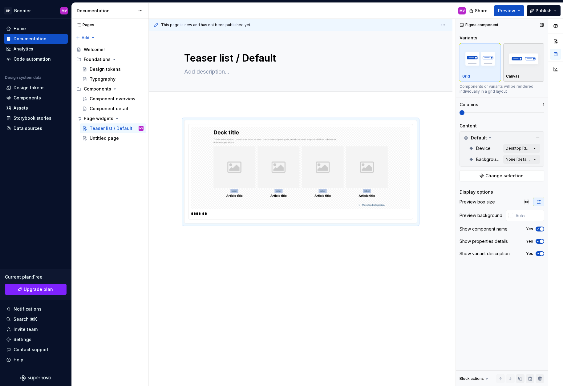
click at [513, 53] on img "button" at bounding box center [524, 58] width 36 height 22
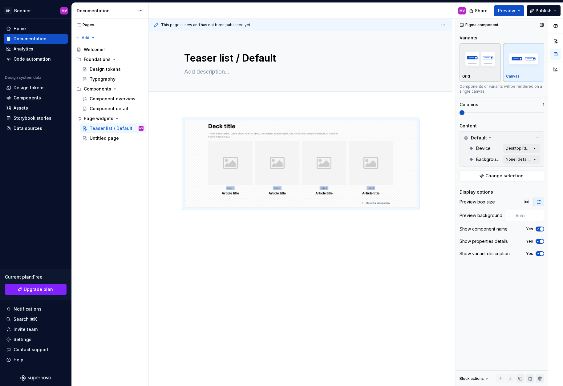
click at [485, 54] on img "button" at bounding box center [480, 58] width 36 height 22
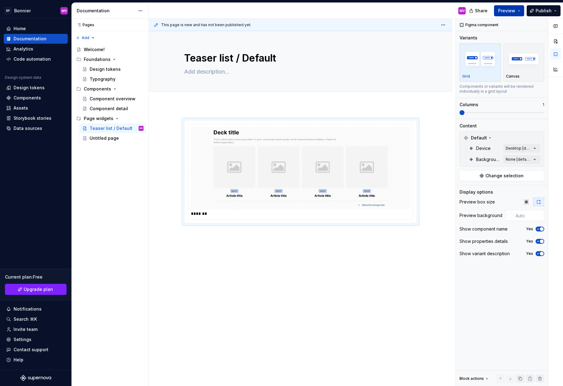
click at [522, 10] on button "Preview" at bounding box center [509, 10] width 30 height 11
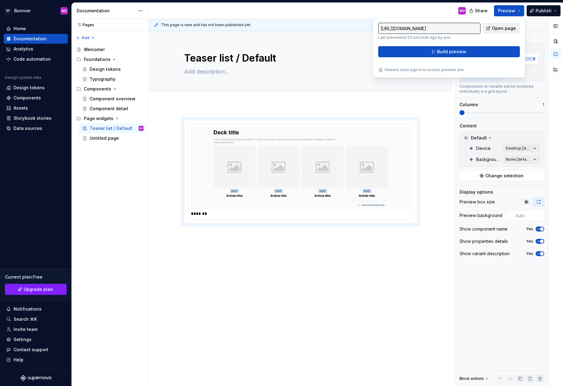
click at [495, 29] on span "Open page" at bounding box center [504, 28] width 24 height 6
type textarea "*"
